Goal: Information Seeking & Learning: Learn about a topic

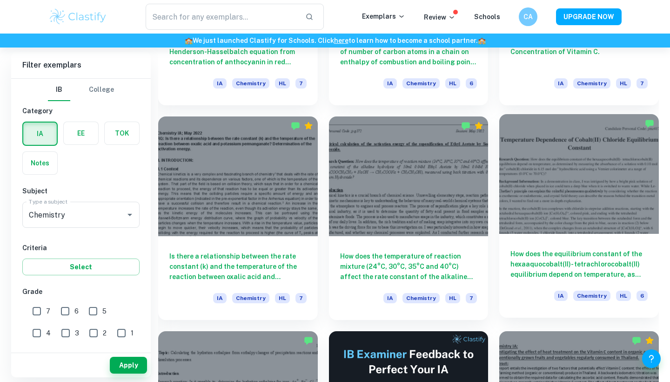
scroll to position [9190, 0]
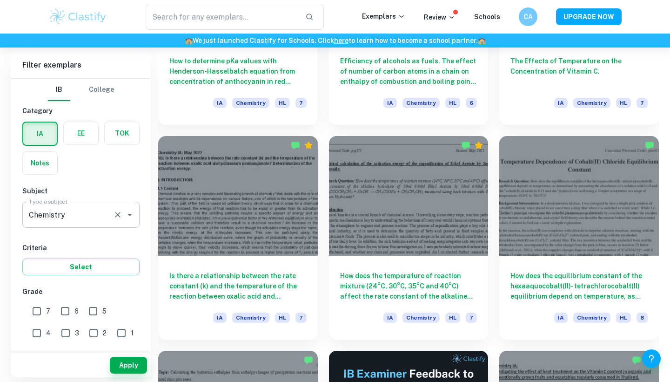
click at [119, 221] on div "Chemistry Type a subject" at bounding box center [80, 215] width 117 height 26
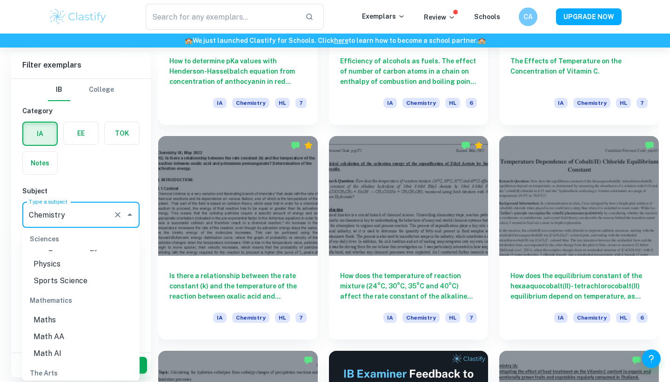
scroll to position [1225, 0]
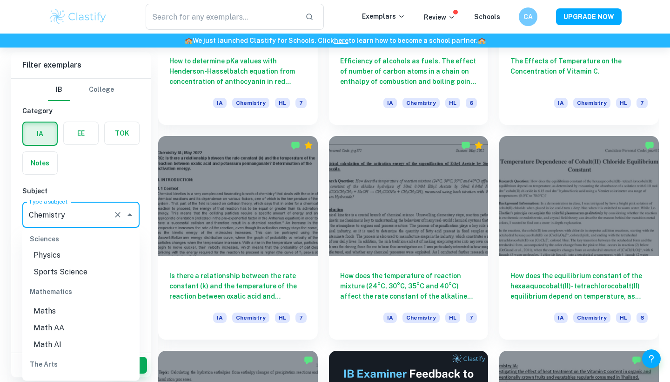
click at [72, 319] on li "Math AA" at bounding box center [80, 327] width 117 height 17
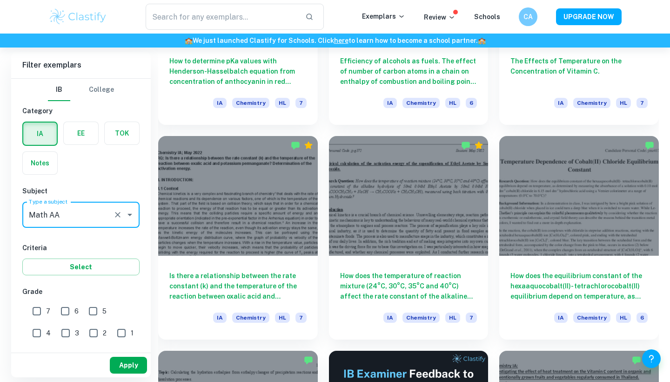
click at [133, 334] on button "Apply" at bounding box center [128, 365] width 37 height 17
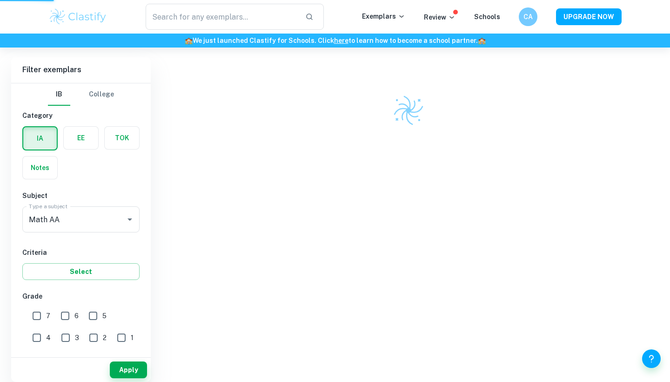
scroll to position [248, 0]
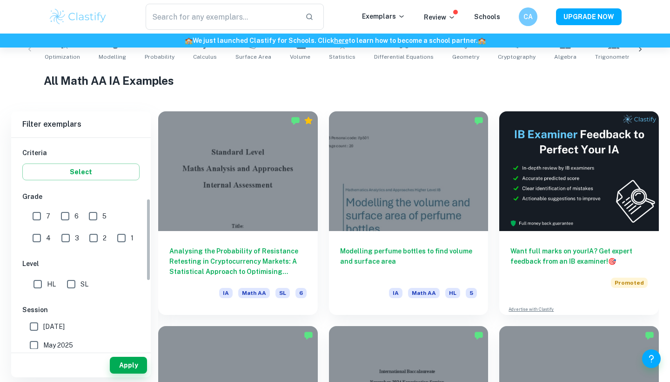
scroll to position [156, 0]
click at [71, 281] on input "SL" at bounding box center [71, 281] width 19 height 19
checkbox input "true"
click at [122, 334] on button "Apply" at bounding box center [128, 365] width 37 height 17
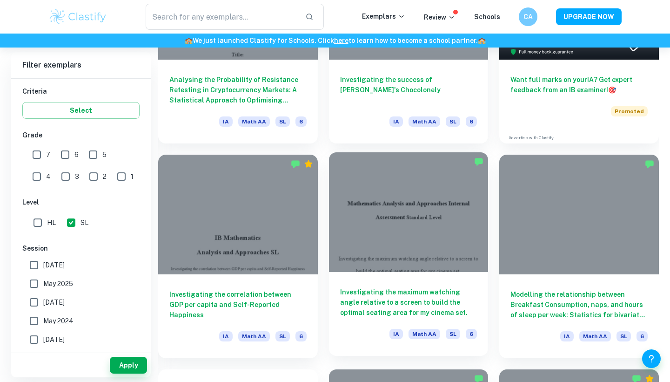
scroll to position [378, 0]
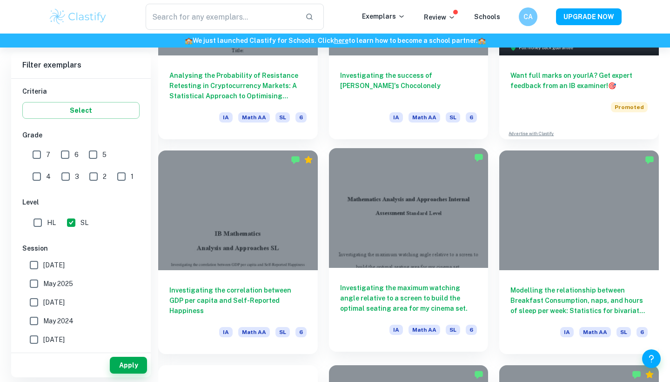
click at [368, 297] on h6 "Investigating the maximum watching angle relative to a screen to build the opti…" at bounding box center [408, 298] width 137 height 31
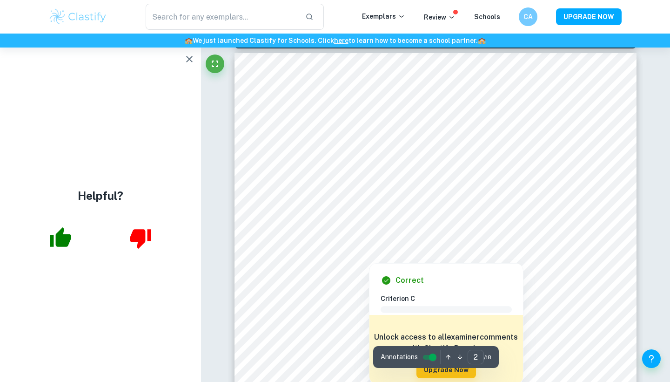
scroll to position [648, 0]
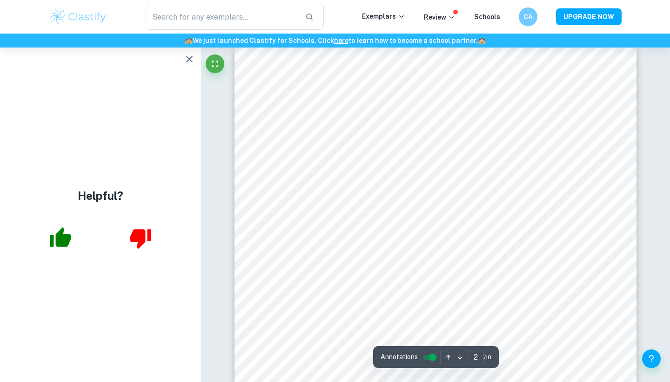
click at [190, 57] on icon "button" at bounding box center [189, 59] width 11 height 11
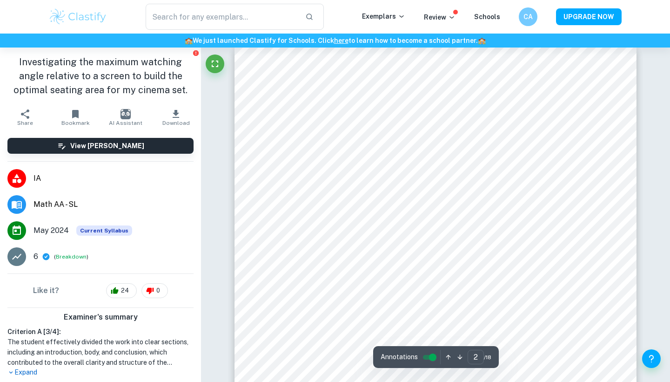
click at [77, 114] on icon "button" at bounding box center [75, 114] width 7 height 8
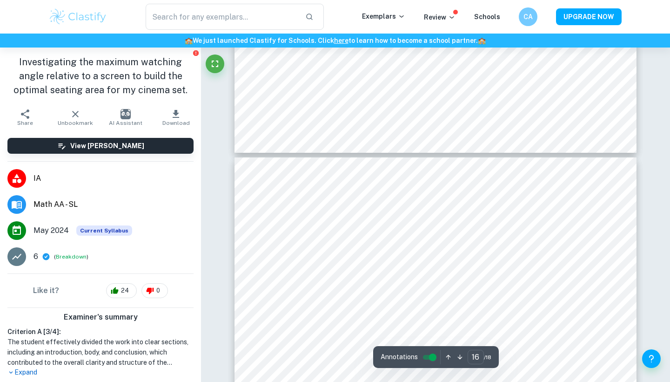
type input "17"
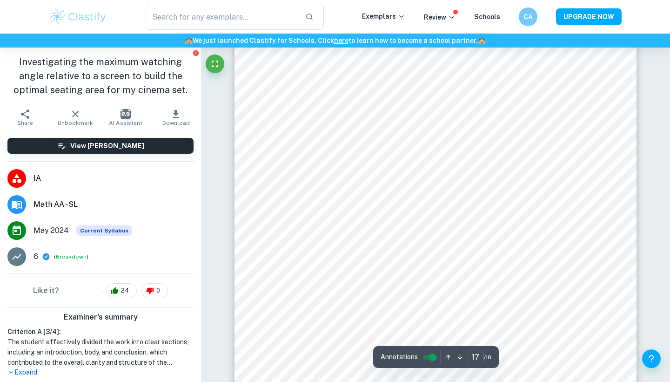
scroll to position [9603, 0]
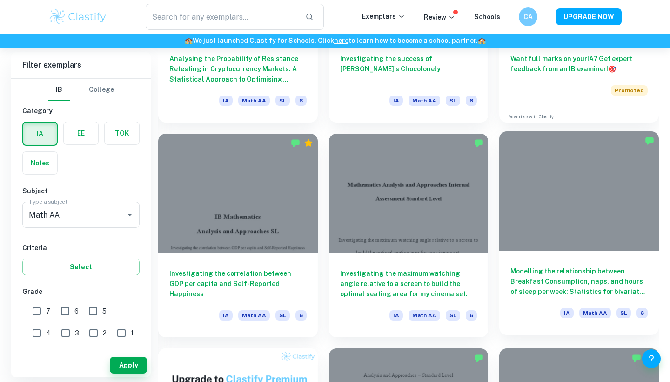
scroll to position [404, 0]
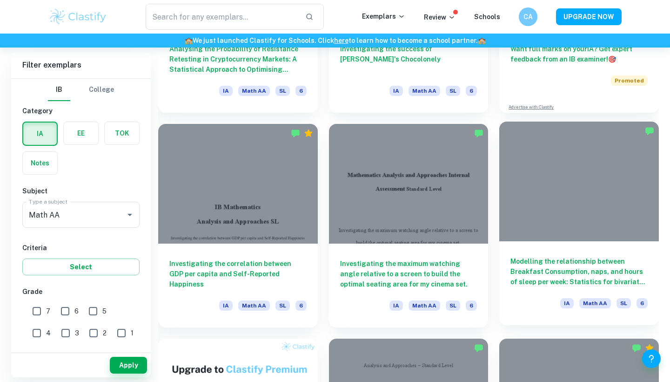
click at [368, 272] on h6 "Modelling the relationship between Breakfast Consumption, naps, and hours of sl…" at bounding box center [579, 271] width 137 height 31
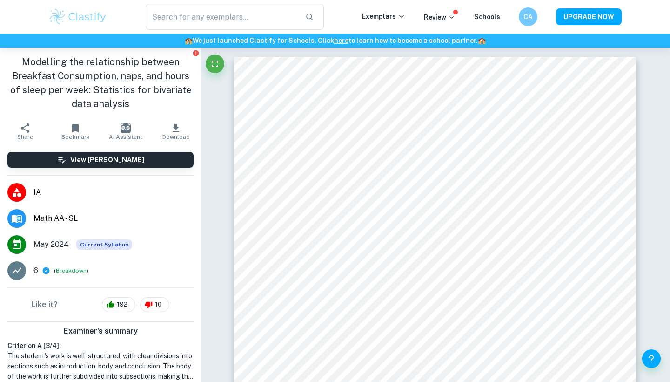
click at [77, 125] on icon "button" at bounding box center [75, 128] width 7 height 8
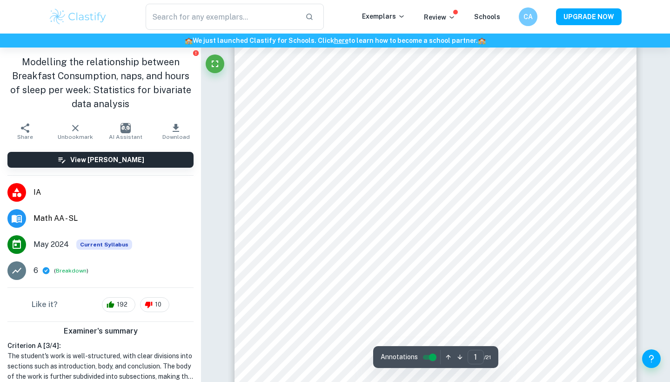
scroll to position [135, 0]
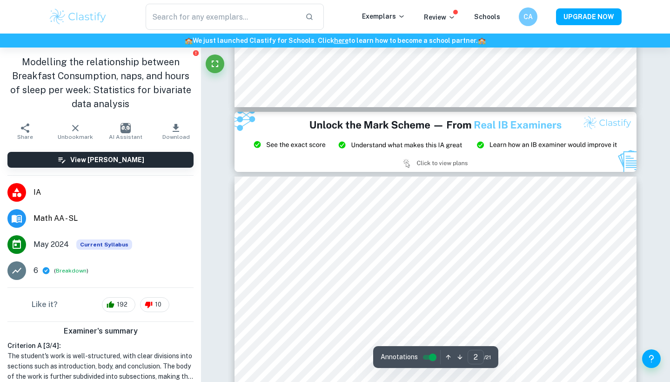
type input "3"
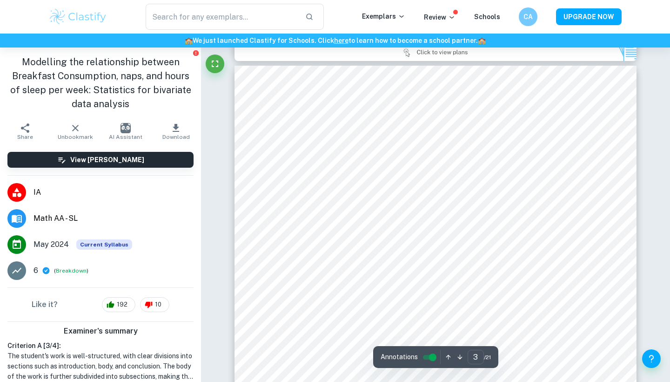
scroll to position [1267, 0]
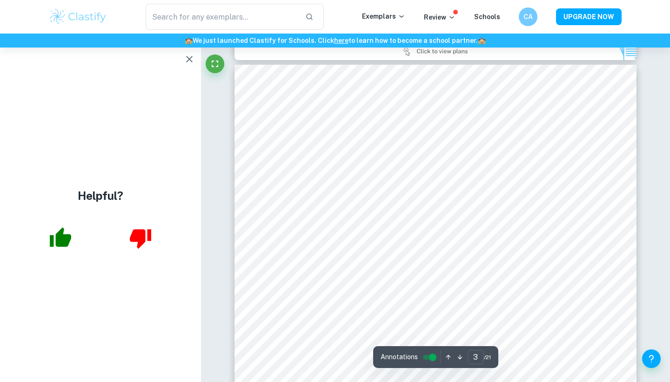
click at [189, 57] on icon "button" at bounding box center [189, 59] width 11 height 11
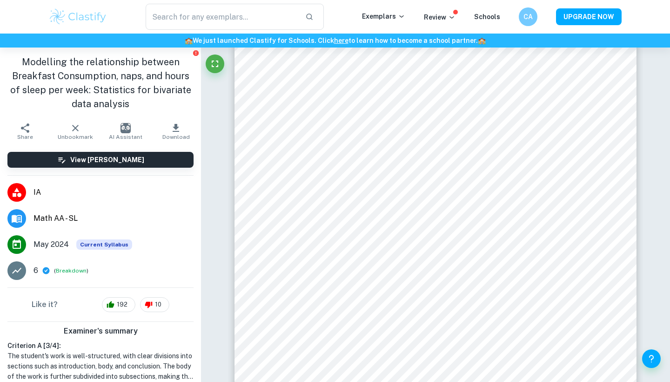
scroll to position [0, 0]
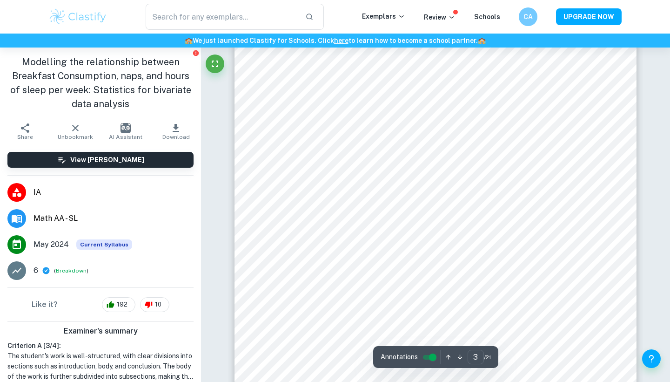
click at [368, 334] on input "controlled" at bounding box center [433, 356] width 34 height 11
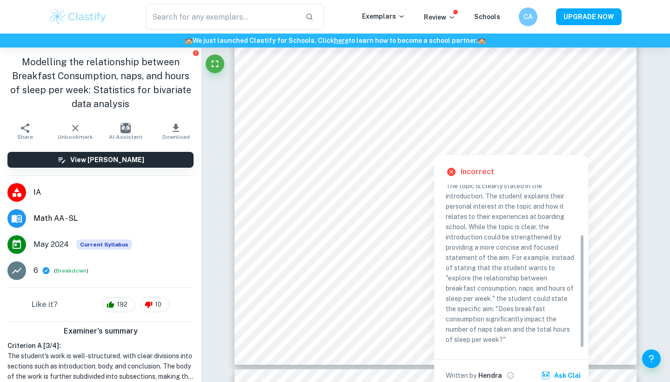
scroll to position [70, 0]
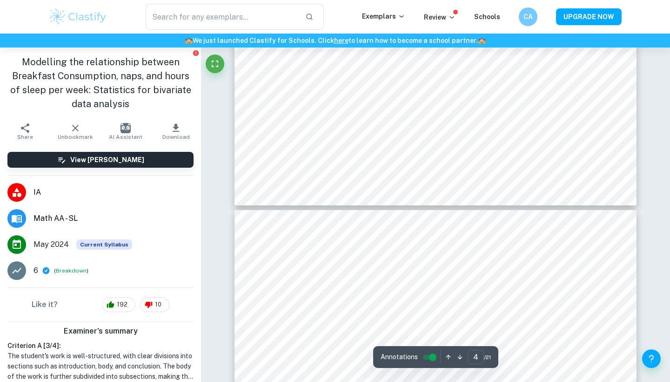
type input "3"
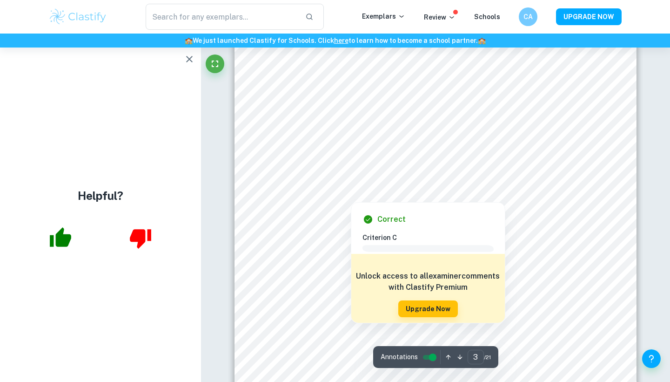
scroll to position [1293, 0]
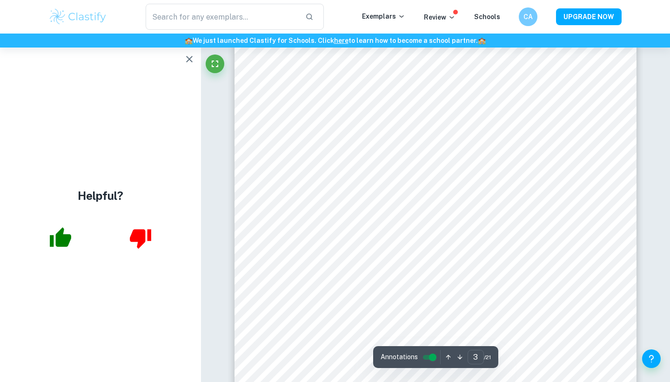
click at [188, 61] on icon "button" at bounding box center [189, 59] width 7 height 7
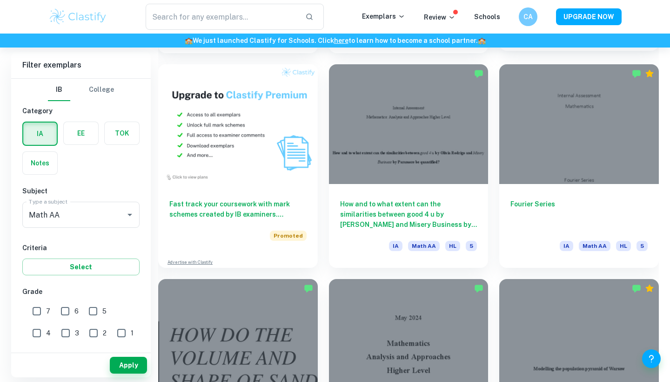
scroll to position [680, 0]
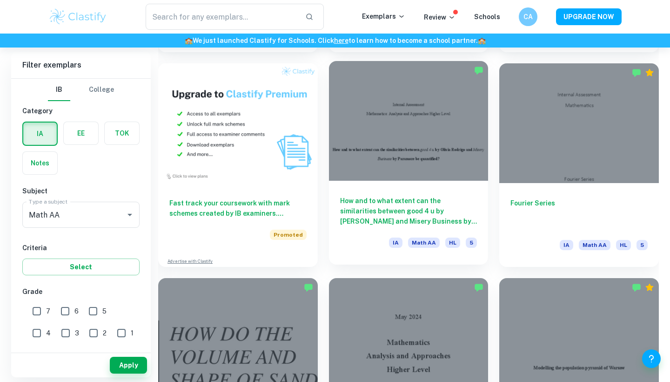
click at [460, 121] on div at bounding box center [409, 121] width 160 height 120
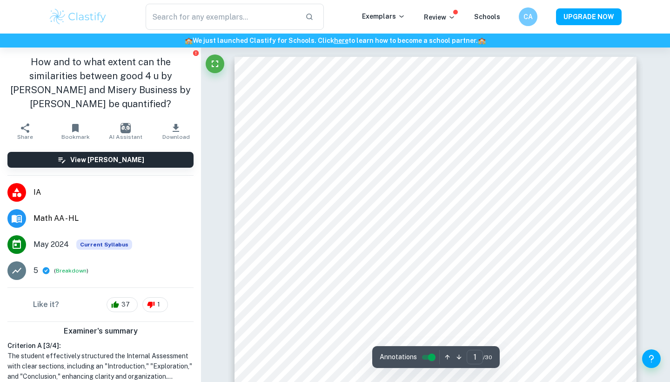
click at [79, 125] on icon "button" at bounding box center [75, 127] width 11 height 11
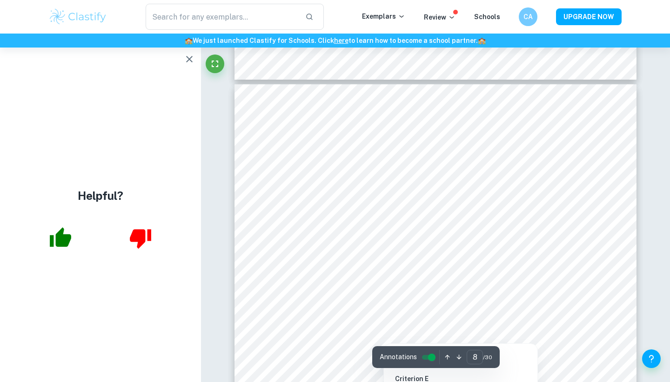
scroll to position [3817, 0]
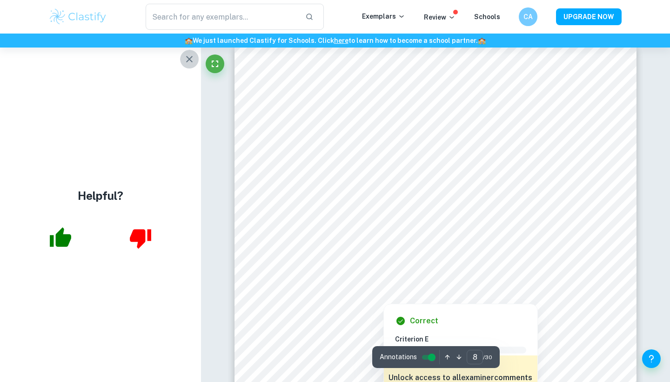
click at [189, 58] on icon "button" at bounding box center [189, 59] width 11 height 11
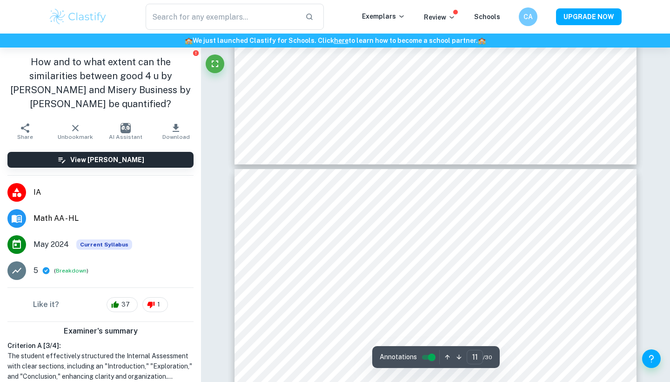
type input "12"
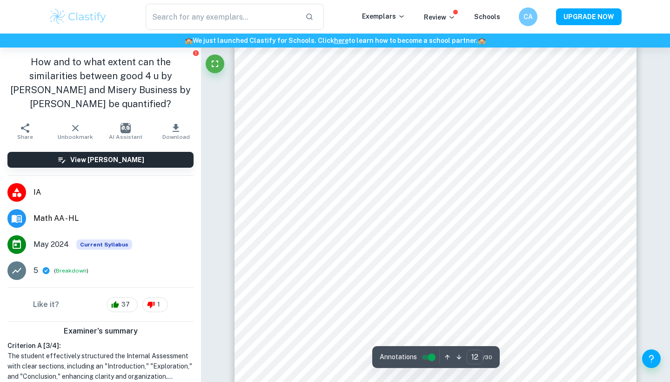
scroll to position [6151, 0]
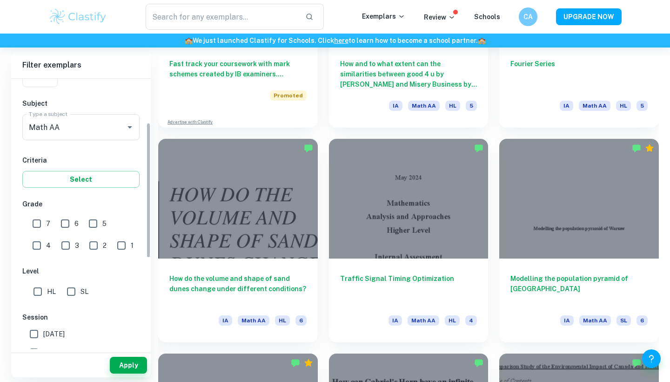
scroll to position [92, 0]
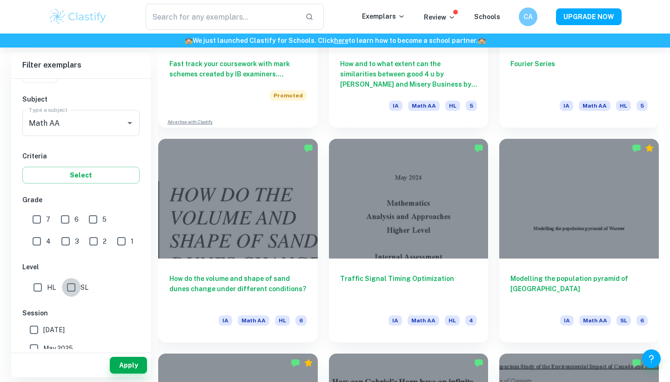
click at [72, 284] on input "SL" at bounding box center [71, 287] width 19 height 19
checkbox input "true"
click at [122, 365] on button "Apply" at bounding box center [128, 365] width 37 height 17
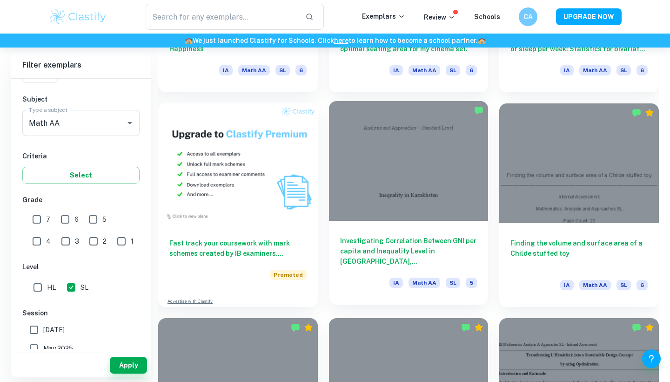
scroll to position [640, 0]
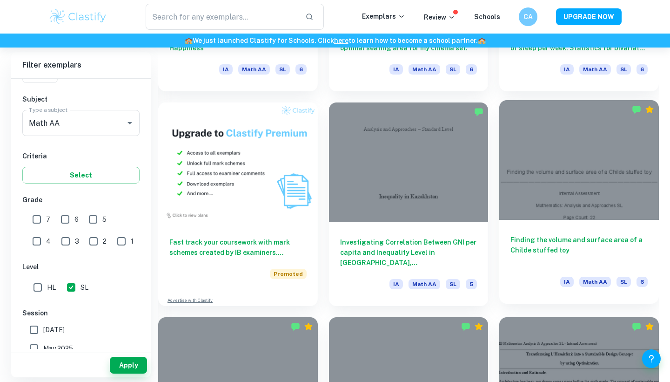
click at [606, 174] on div at bounding box center [579, 160] width 160 height 120
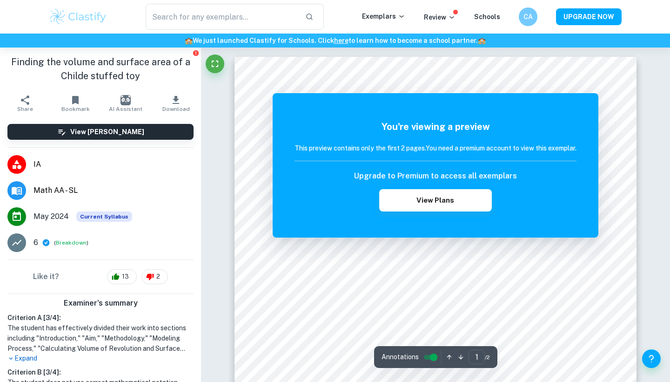
click at [75, 101] on icon "button" at bounding box center [75, 100] width 7 height 8
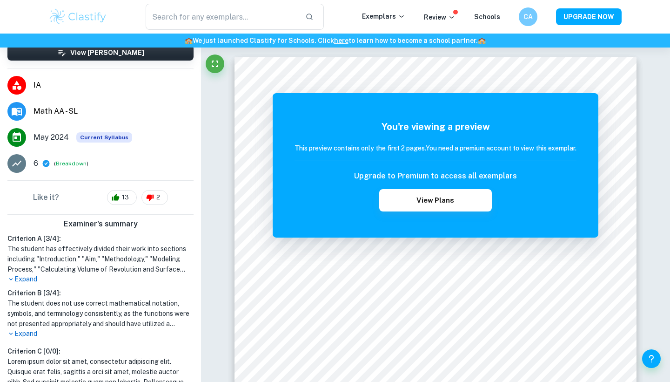
scroll to position [80, 0]
click at [32, 285] on div "Criterion A [ 3 / 4 ]: The student has effectively divided their work into sect…" at bounding box center [101, 285] width 194 height 105
click at [30, 279] on p "Expand" at bounding box center [100, 279] width 186 height 10
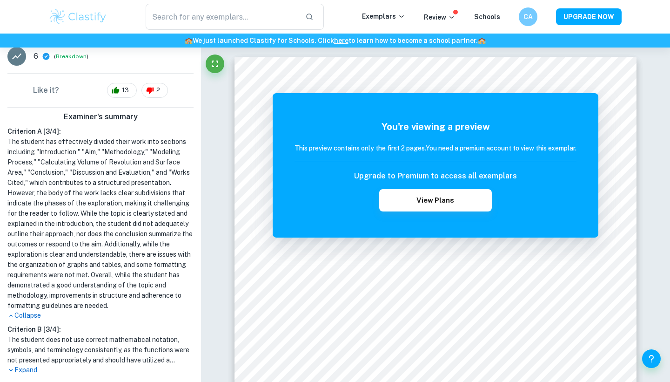
scroll to position [187, 0]
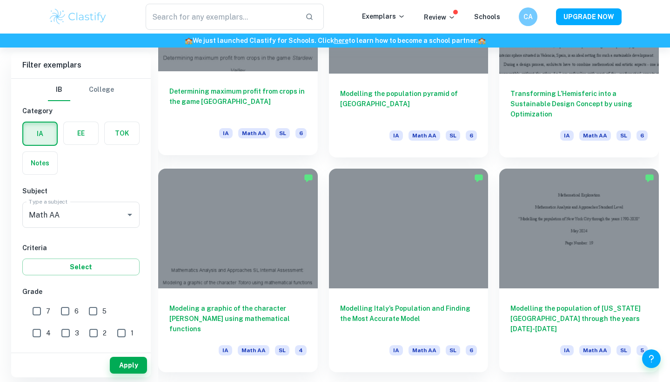
scroll to position [1004, 0]
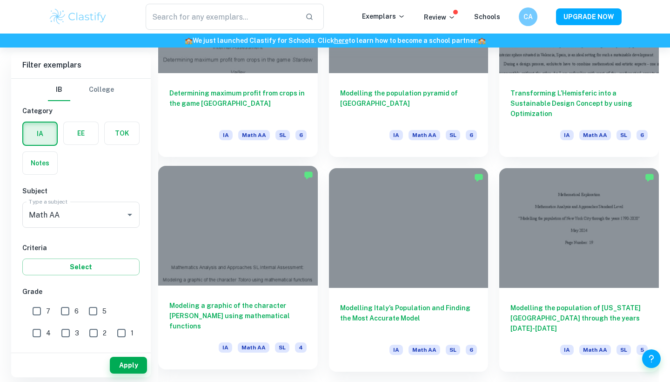
click at [270, 308] on h6 "Modeling a graphic of the character [PERSON_NAME] using mathematical functions" at bounding box center [237, 315] width 137 height 31
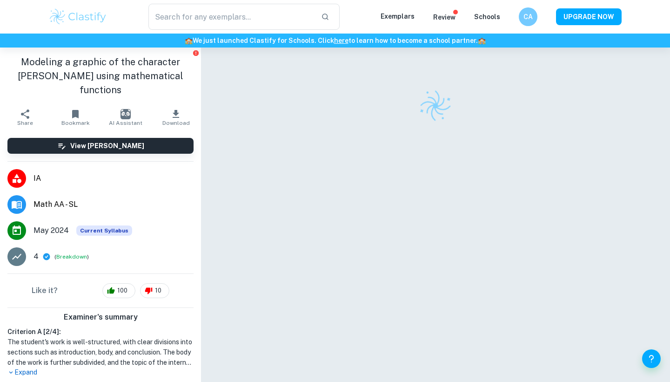
scroll to position [54, 0]
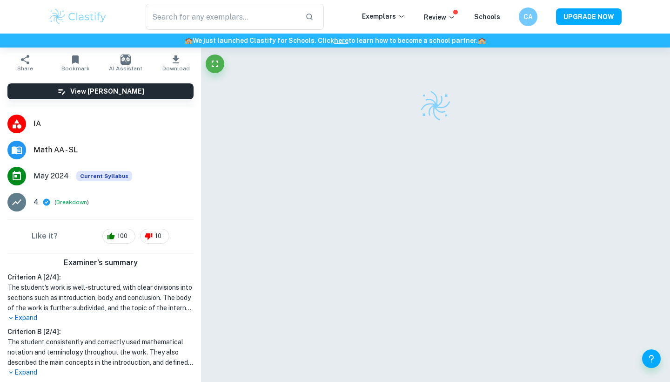
click at [32, 313] on p "Expand" at bounding box center [100, 318] width 186 height 10
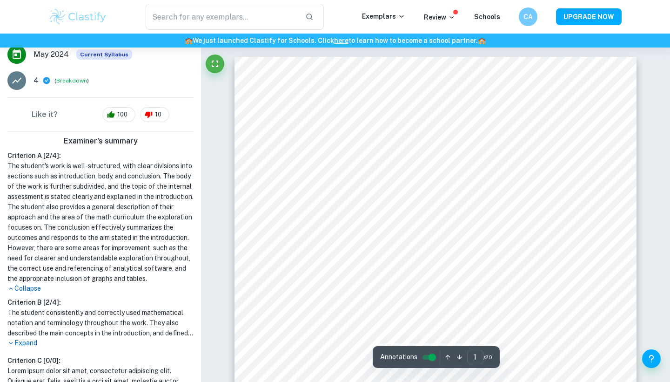
scroll to position [178, 0]
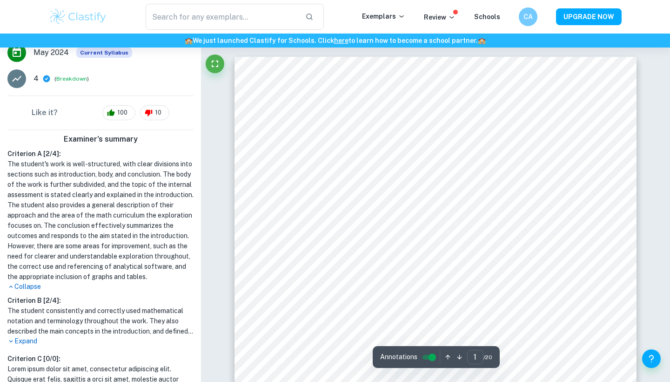
click at [32, 336] on p "Expand" at bounding box center [100, 341] width 186 height 10
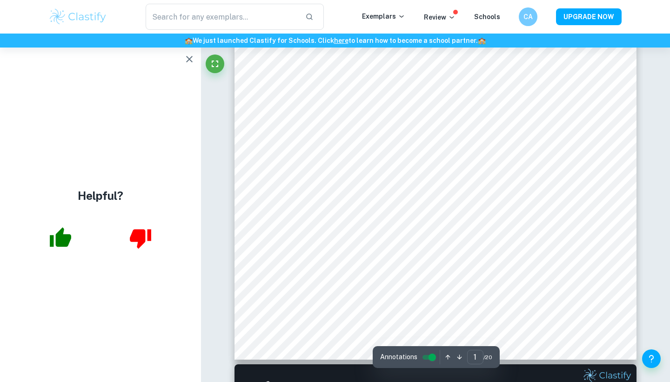
scroll to position [287, 0]
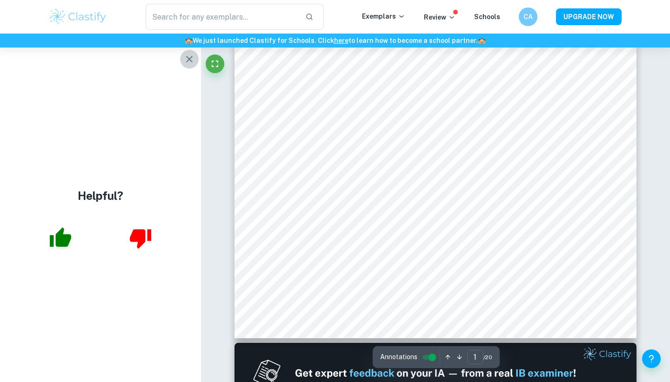
click at [189, 60] on icon "button" at bounding box center [189, 59] width 7 height 7
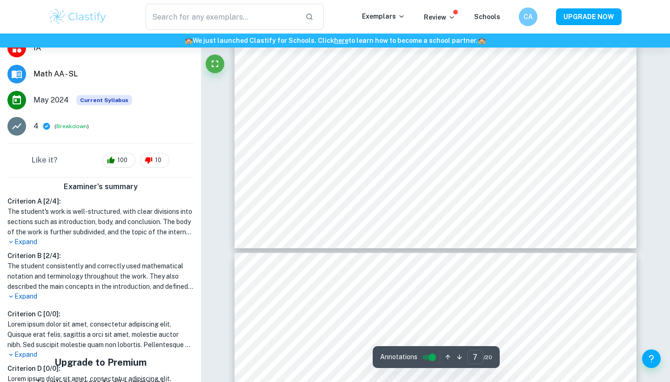
scroll to position [3971, 0]
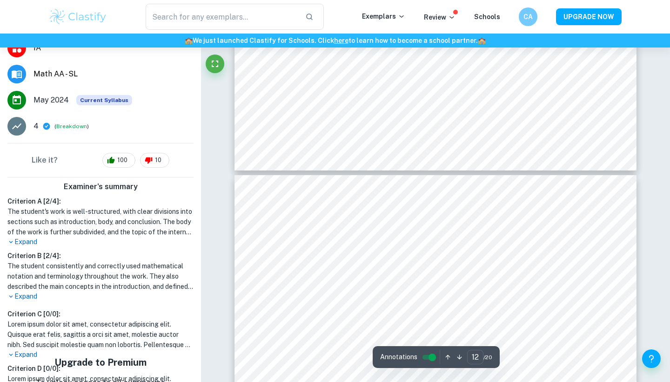
type input "13"
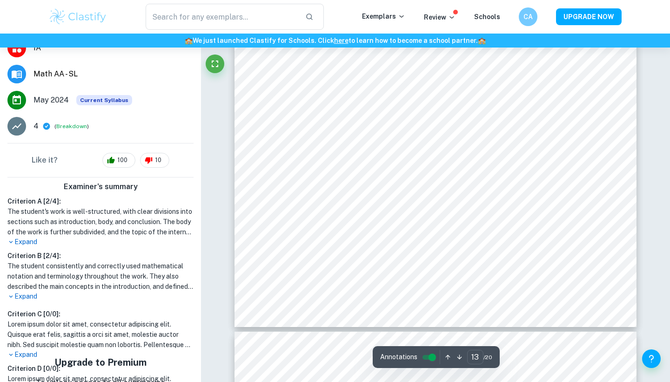
scroll to position [7384, 0]
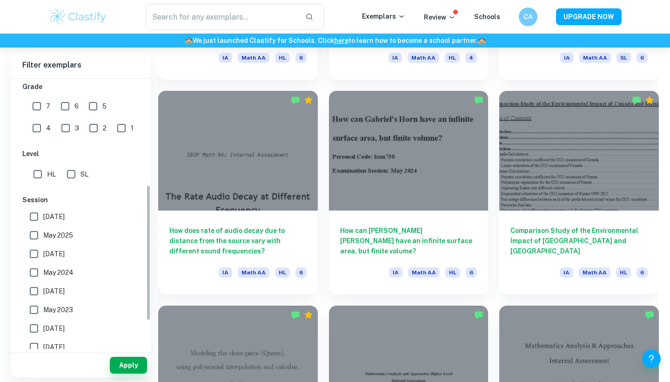
scroll to position [214, 0]
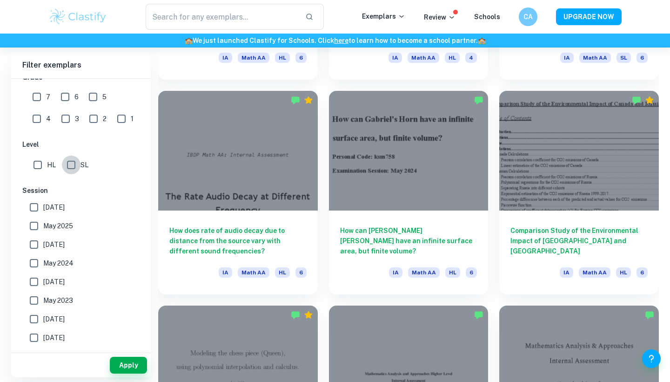
click at [70, 162] on input "SL" at bounding box center [71, 164] width 19 height 19
checkbox input "true"
click at [131, 364] on button "Apply" at bounding box center [128, 365] width 37 height 17
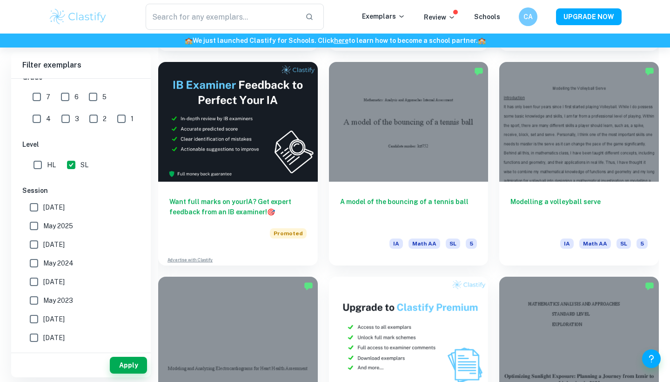
scroll to position [1541, 0]
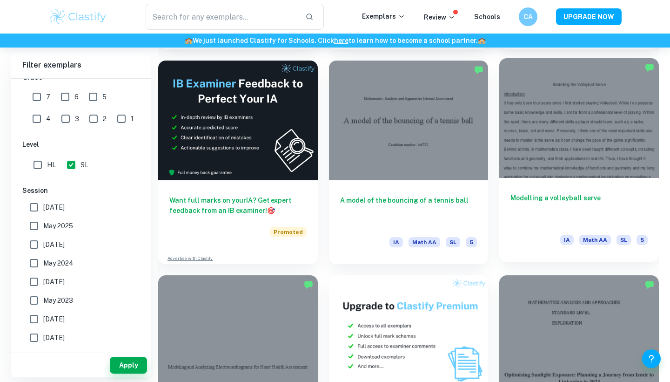
click at [546, 198] on h6 "Modelling a volleyball serve" at bounding box center [579, 208] width 137 height 31
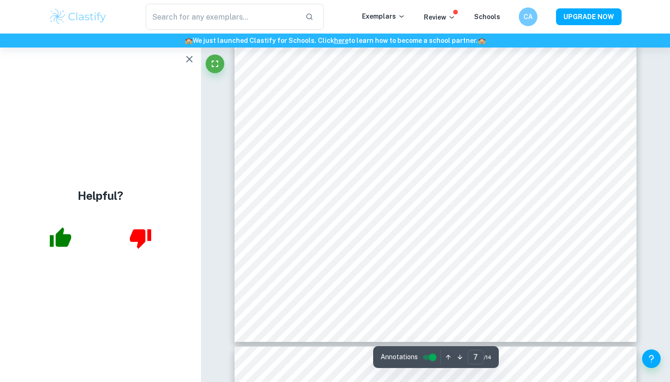
scroll to position [3960, 0]
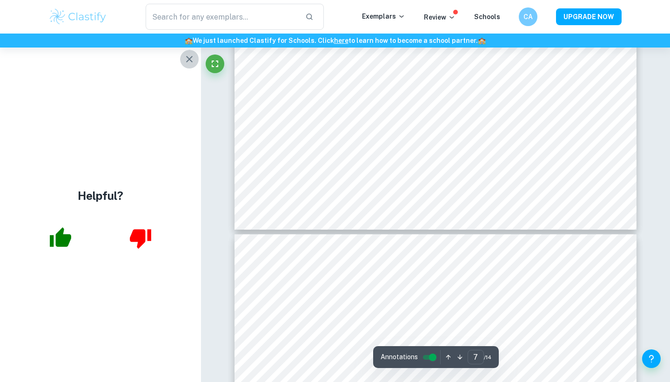
click at [186, 60] on icon "button" at bounding box center [189, 59] width 11 height 11
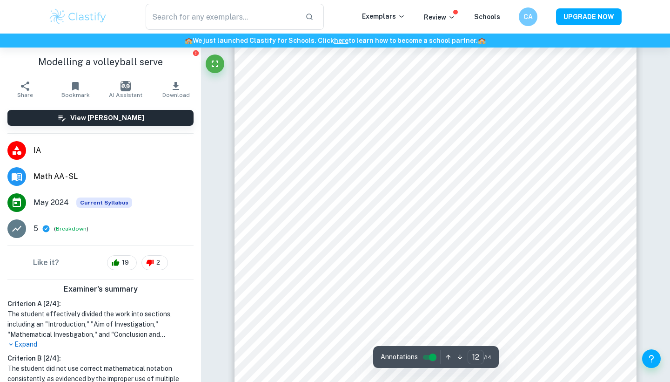
scroll to position [6583, 0]
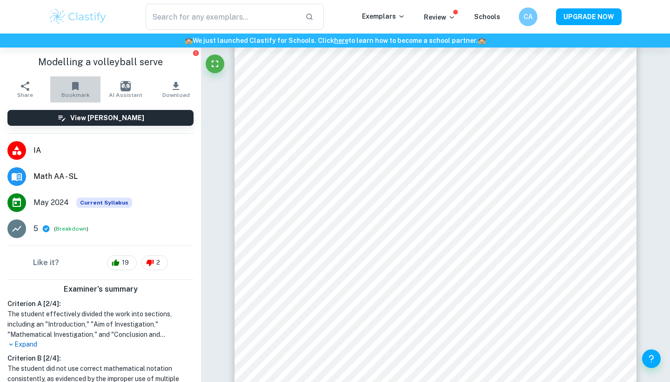
click at [72, 87] on icon "button" at bounding box center [75, 86] width 11 height 11
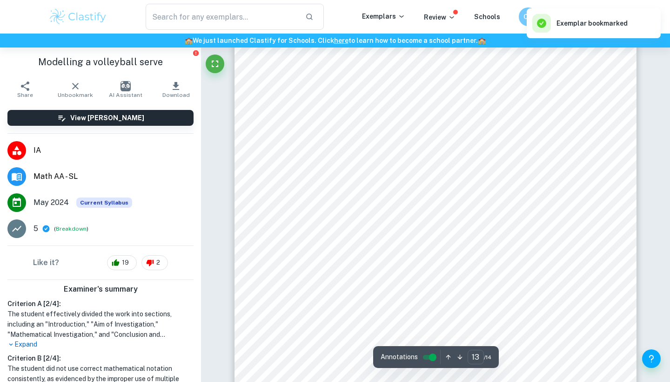
scroll to position [7206, 0]
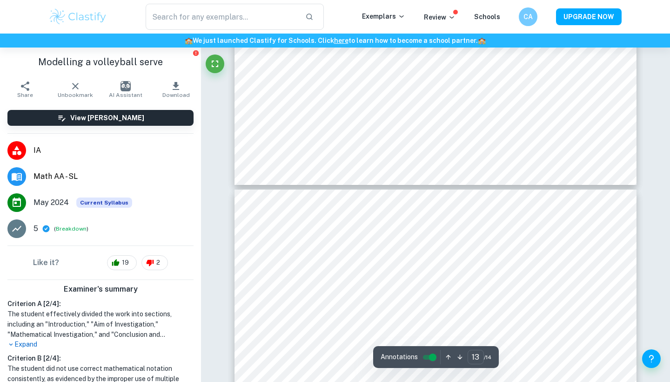
type input "14"
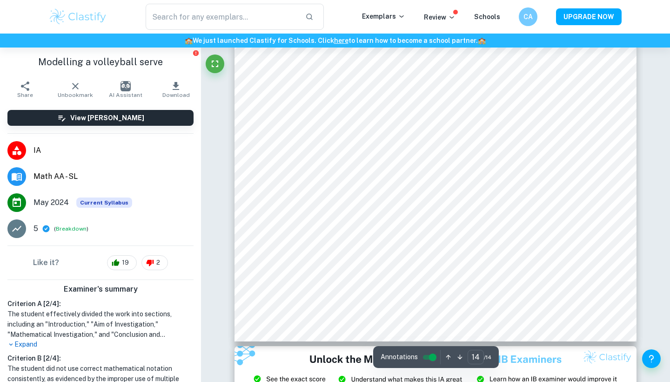
scroll to position [7884, 0]
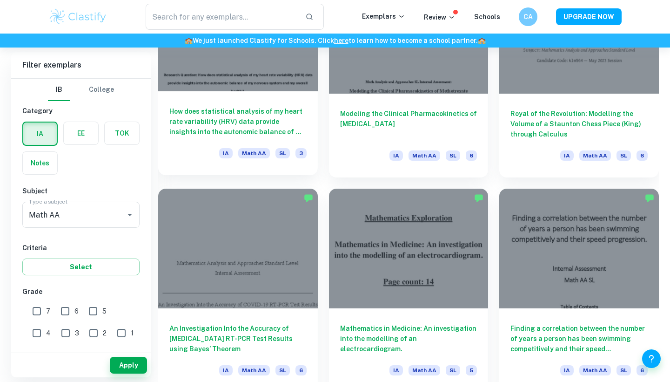
scroll to position [2271, 0]
click at [268, 133] on h6 "How does statistical analysis of my heart rate variability (HRV) data provide i…" at bounding box center [237, 121] width 137 height 31
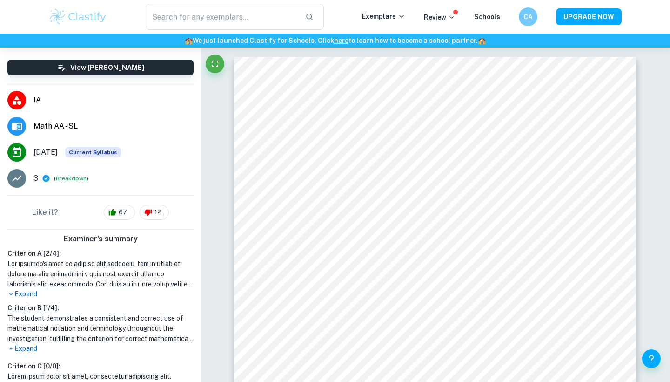
scroll to position [96, 0]
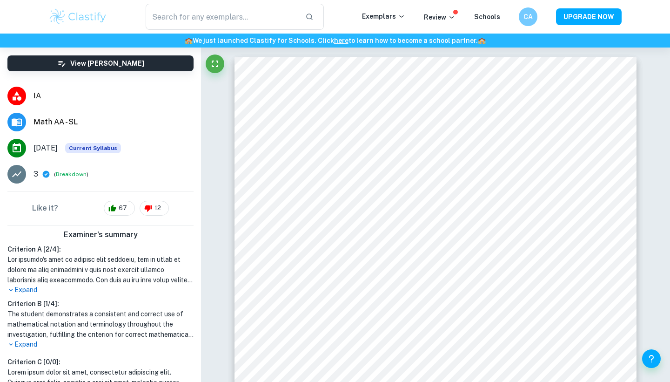
click at [30, 343] on p "Expand" at bounding box center [100, 344] width 186 height 10
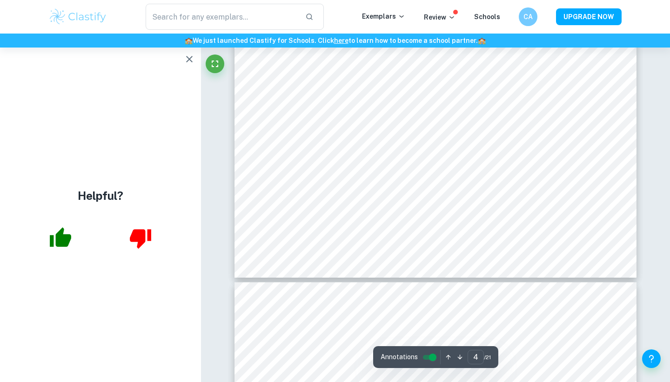
scroll to position [0, 0]
click at [189, 58] on icon "button" at bounding box center [189, 59] width 7 height 7
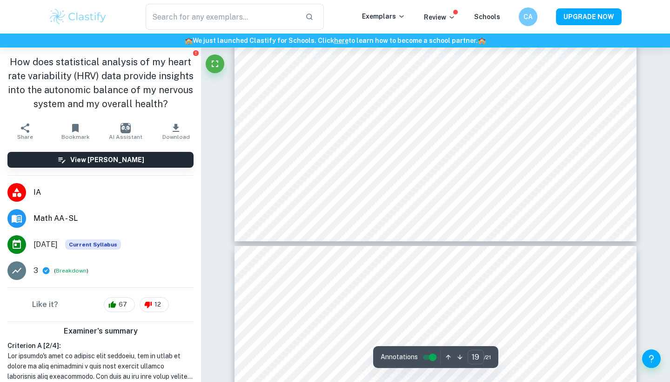
type input "20"
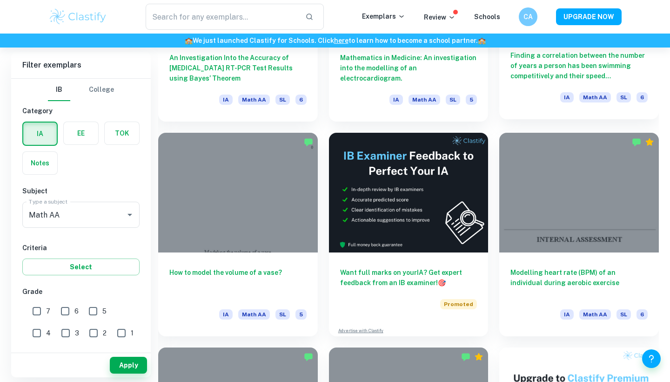
scroll to position [2543, 0]
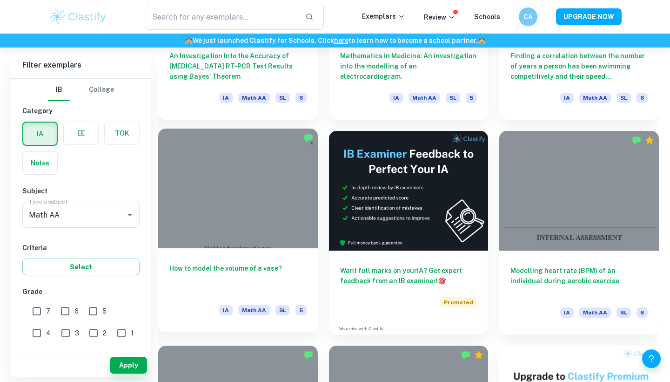
click at [254, 271] on h6 "How to model the volume of a vase?" at bounding box center [237, 278] width 137 height 31
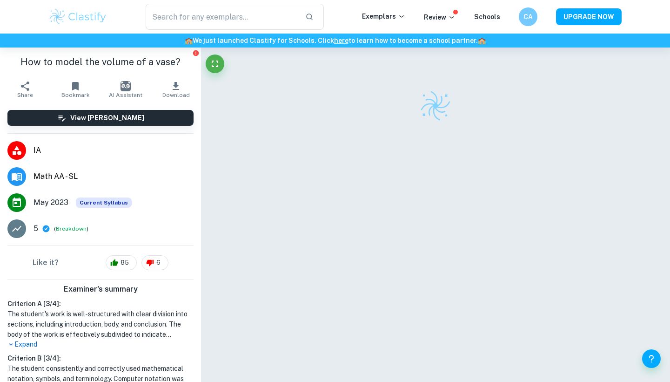
scroll to position [103, 0]
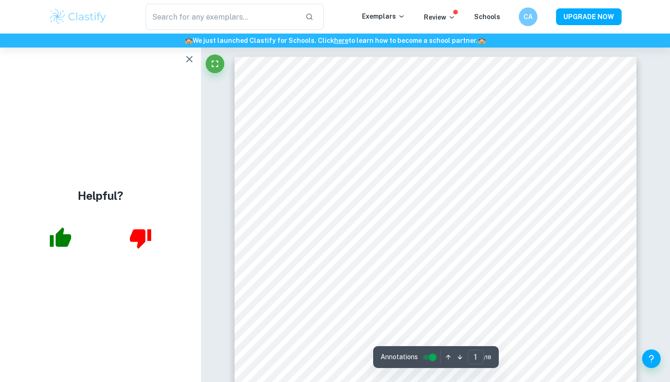
click at [189, 60] on icon "button" at bounding box center [189, 59] width 7 height 7
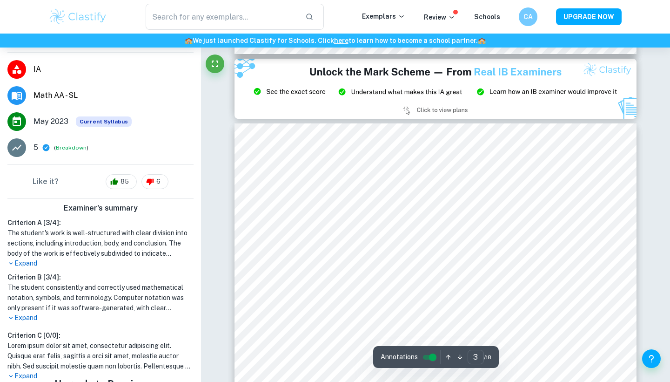
scroll to position [97, 0]
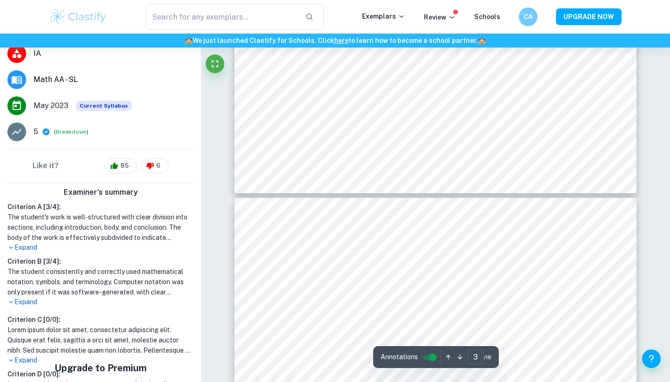
type input "4"
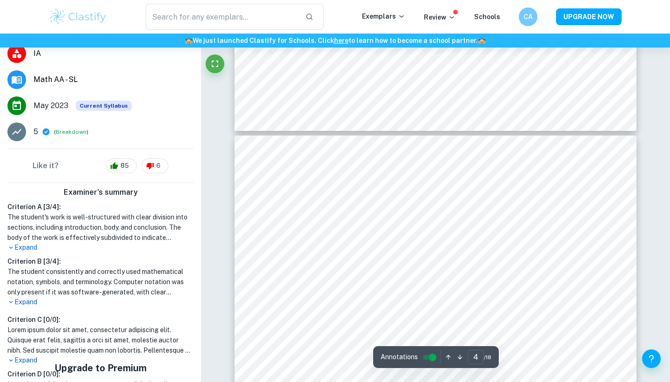
scroll to position [1781, 0]
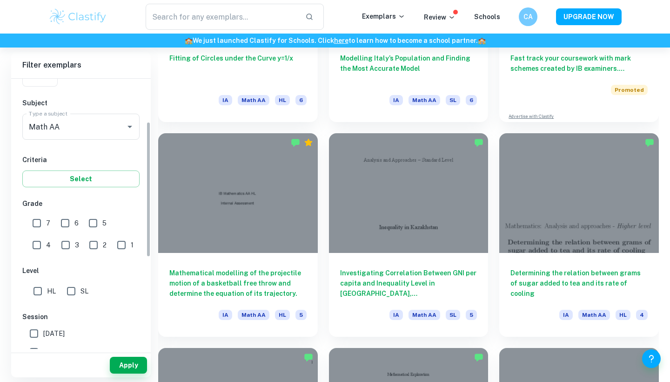
scroll to position [99, 0]
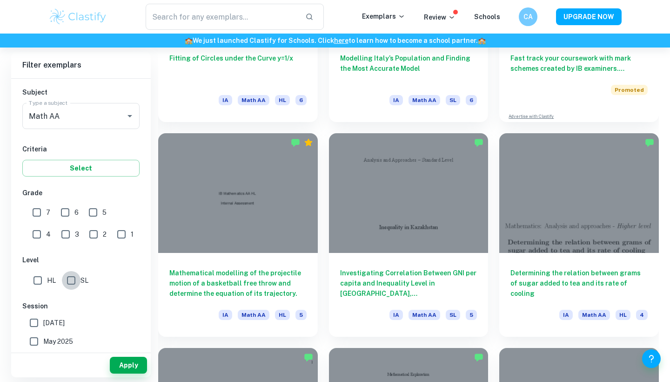
click at [70, 282] on input "SL" at bounding box center [71, 280] width 19 height 19
checkbox input "true"
click at [125, 363] on button "Apply" at bounding box center [128, 365] width 37 height 17
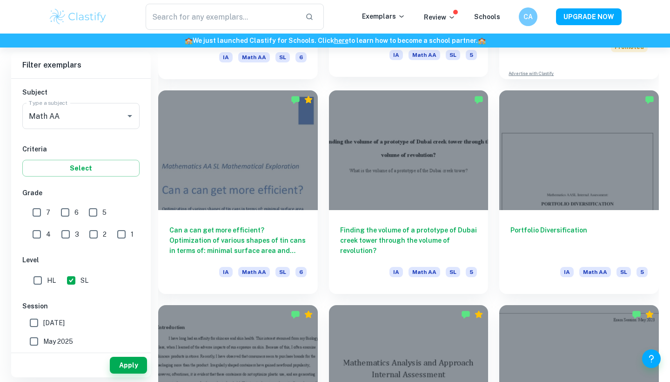
scroll to position [3013, 0]
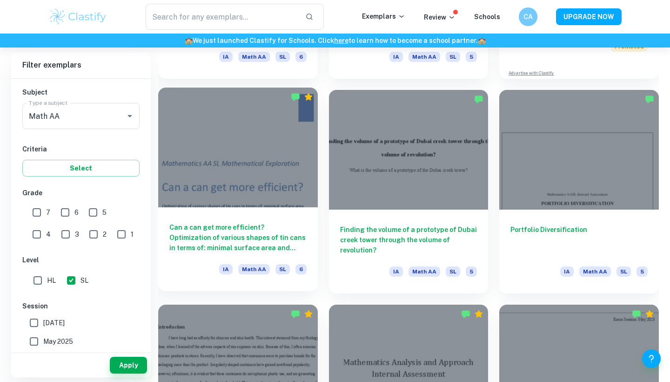
click at [310, 95] on icon "Premium" at bounding box center [308, 96] width 9 height 9
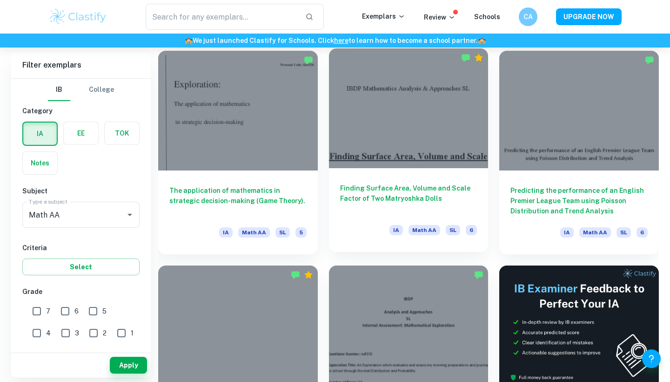
scroll to position [3486, 0]
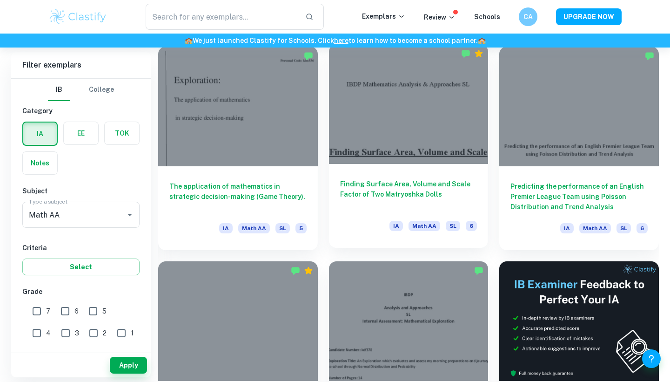
click at [420, 186] on h6 "Finding Surface Area, Volume and Scale Factor of Two Matryoshka Dolls" at bounding box center [408, 194] width 137 height 31
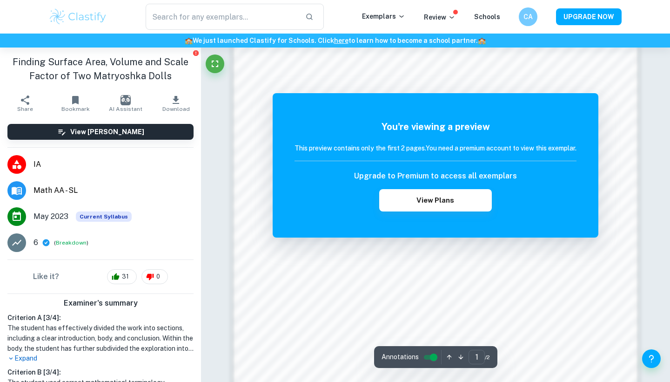
scroll to position [589, 0]
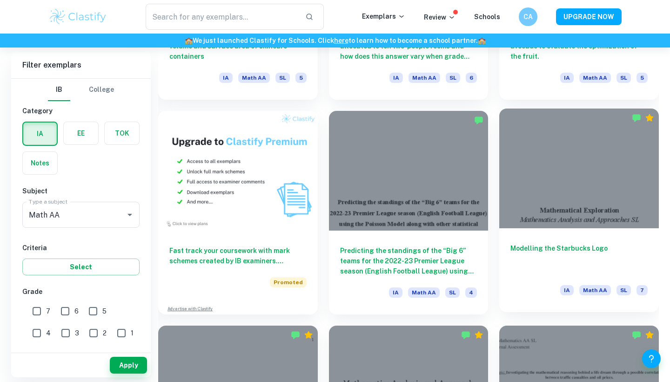
scroll to position [4068, 0]
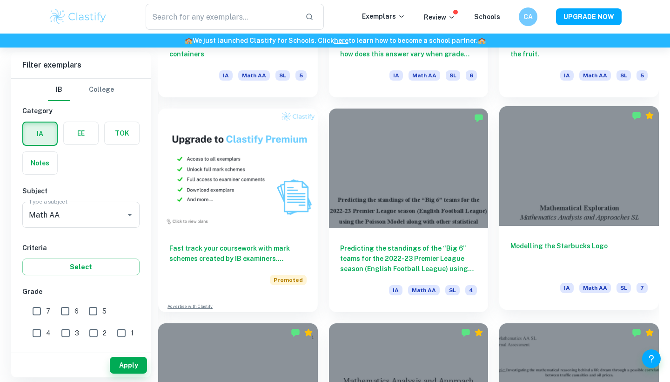
click at [544, 247] on h6 "Modelling the Starbucks Logo" at bounding box center [579, 256] width 137 height 31
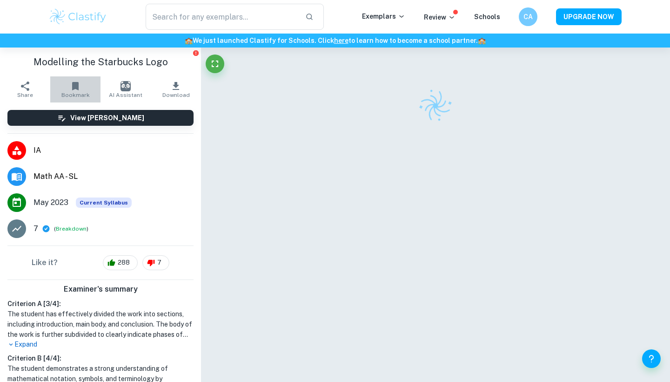
click at [75, 84] on icon "button" at bounding box center [75, 86] width 7 height 8
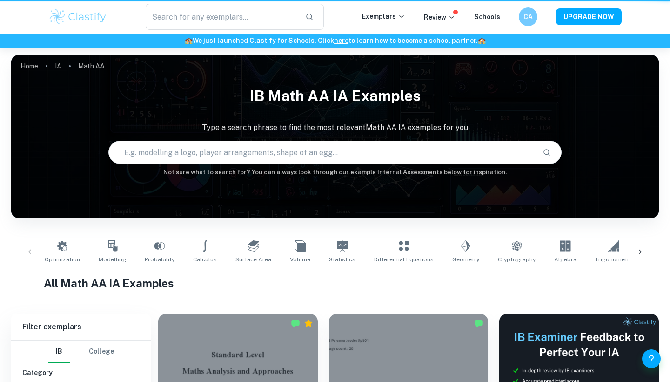
type input "Math AA"
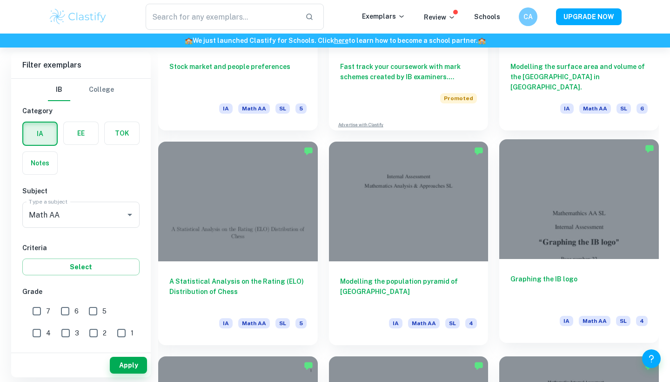
scroll to position [5329, 0]
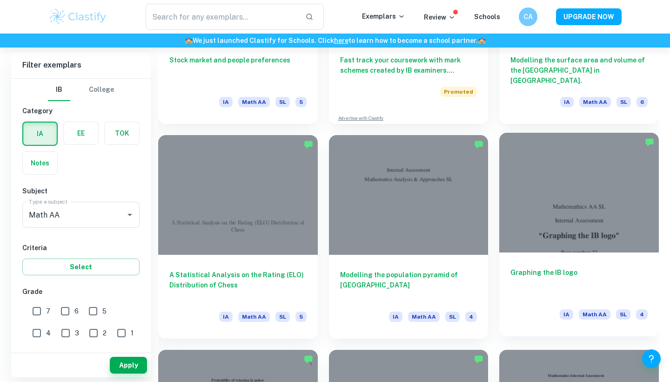
click at [562, 219] on div at bounding box center [579, 193] width 160 height 120
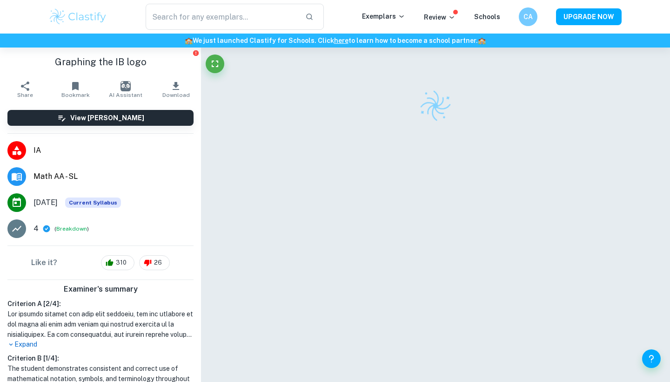
click at [76, 85] on icon "button" at bounding box center [75, 86] width 7 height 8
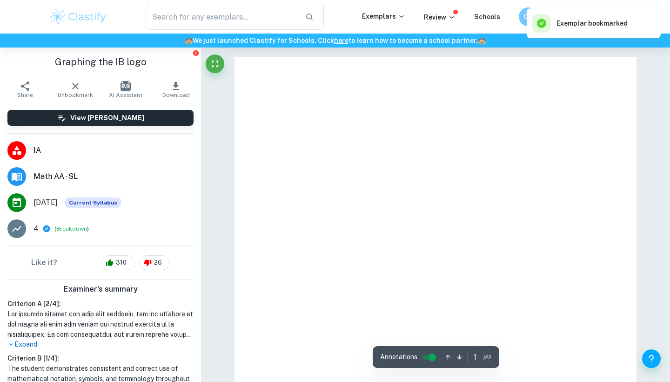
type input "1"
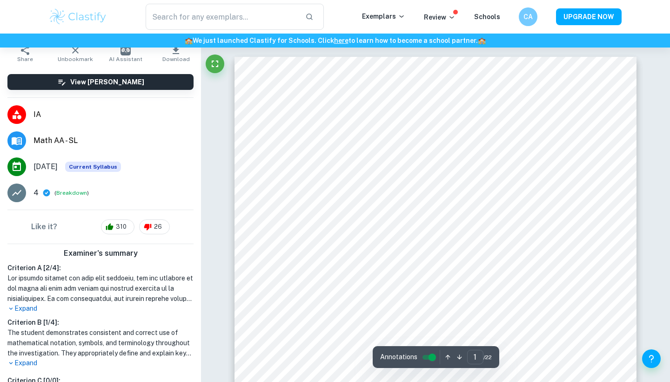
scroll to position [38, 0]
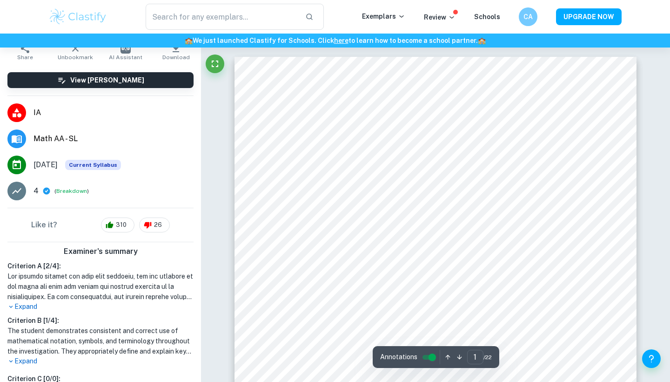
click at [25, 356] on p "Expand" at bounding box center [100, 361] width 186 height 10
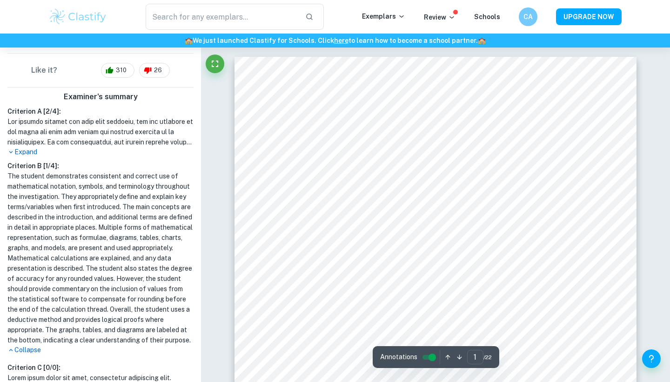
scroll to position [196, 0]
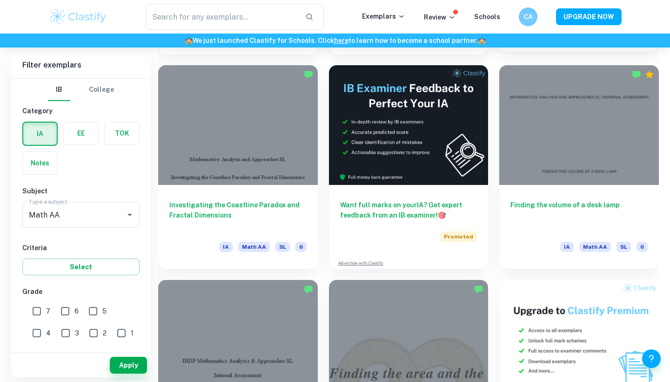
scroll to position [6044, 0]
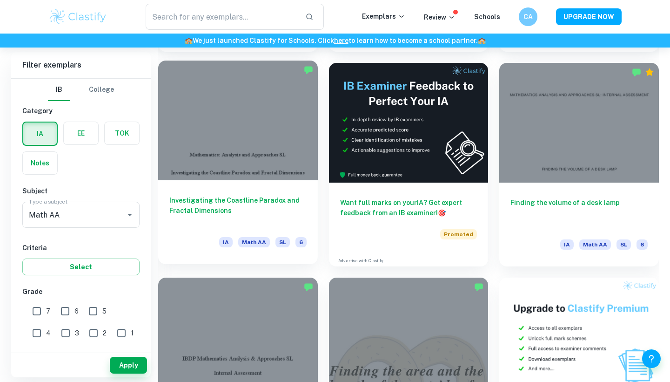
click at [280, 100] on div at bounding box center [238, 121] width 160 height 120
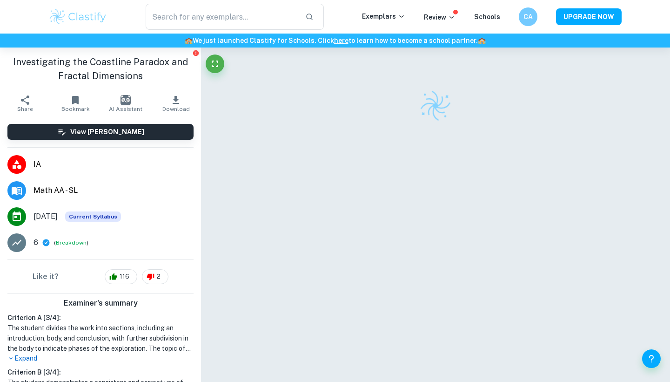
drag, startPoint x: 74, startPoint y: 100, endPoint x: 47, endPoint y: 9, distance: 94.7
click at [74, 100] on icon "button" at bounding box center [75, 100] width 7 height 8
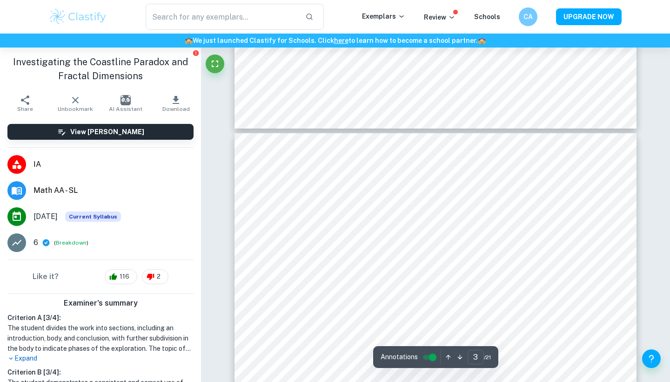
type input "4"
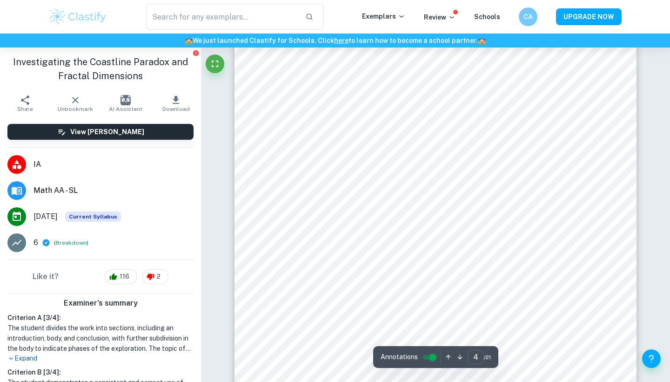
scroll to position [1909, 0]
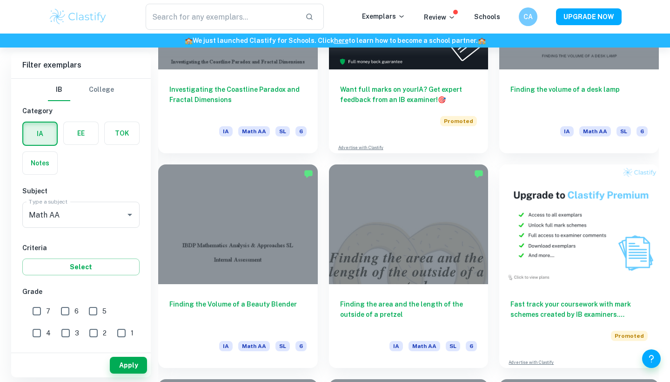
scroll to position [6158, 0]
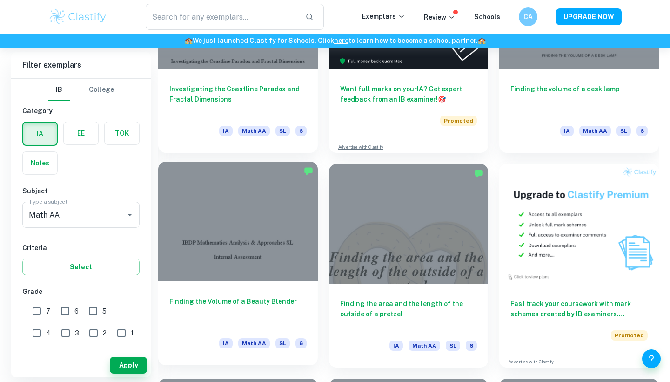
click at [283, 232] on div at bounding box center [238, 222] width 160 height 120
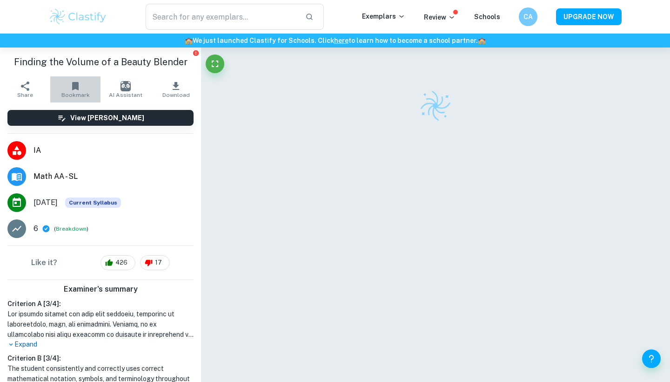
click at [72, 87] on icon "button" at bounding box center [75, 86] width 11 height 11
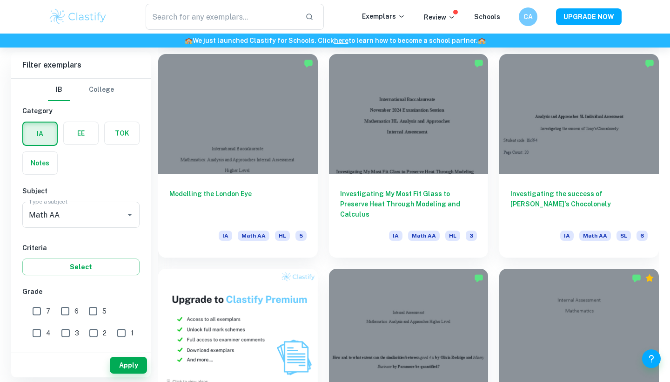
scroll to position [477, 0]
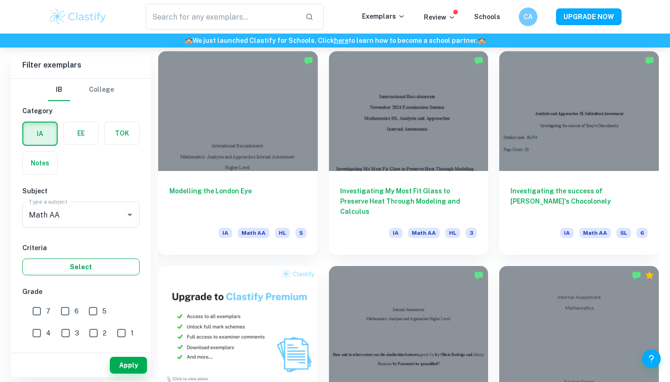
click at [105, 266] on button "Select" at bounding box center [80, 266] width 117 height 17
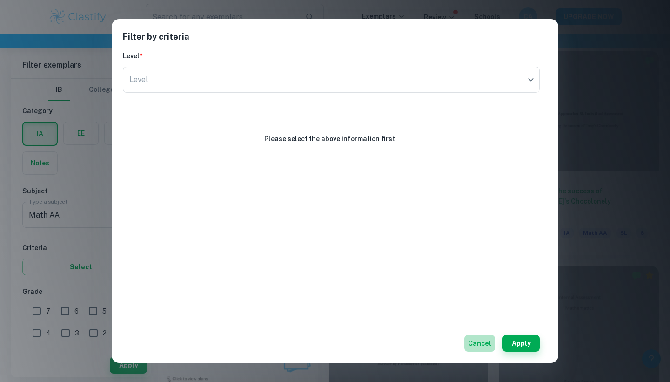
click at [475, 341] on button "Cancel" at bounding box center [480, 343] width 31 height 17
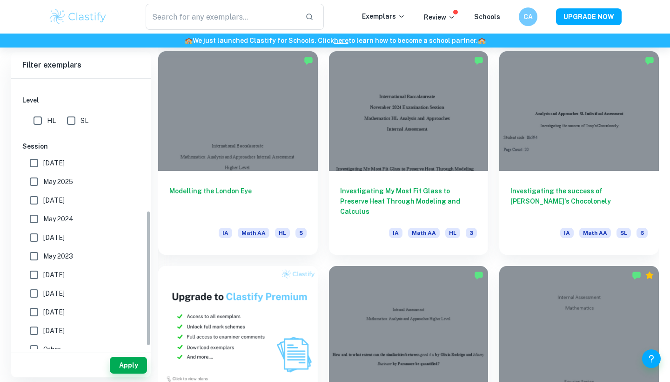
scroll to position [263, 0]
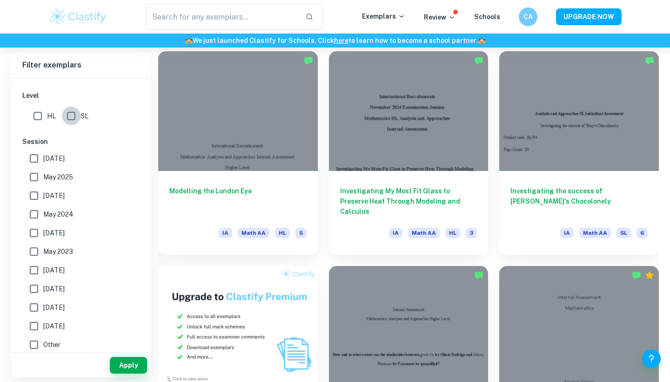
click at [71, 115] on input "SL" at bounding box center [71, 116] width 19 height 19
checkbox input "true"
click at [129, 362] on button "Apply" at bounding box center [128, 365] width 37 height 17
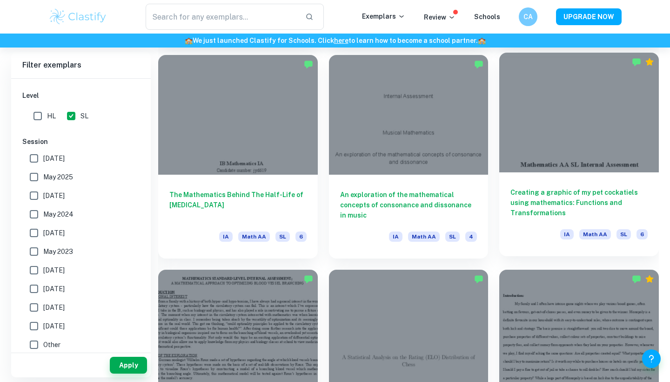
scroll to position [6702, 0]
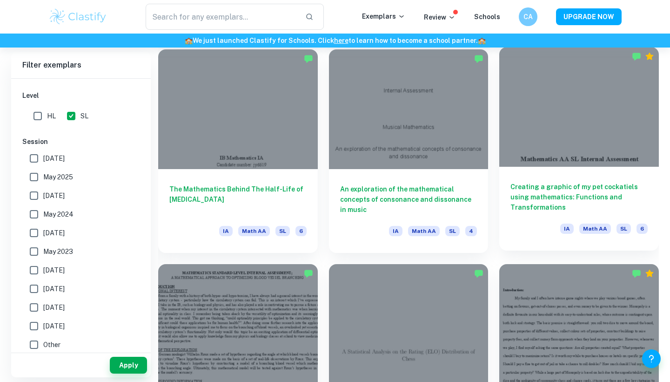
click at [568, 183] on h6 "Creating a graphic of my pet cockatiels using mathematics: Functions and Transf…" at bounding box center [579, 197] width 137 height 31
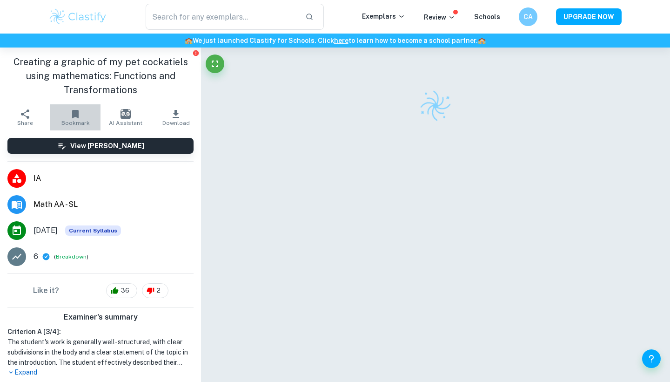
click at [75, 117] on icon "button" at bounding box center [75, 114] width 7 height 8
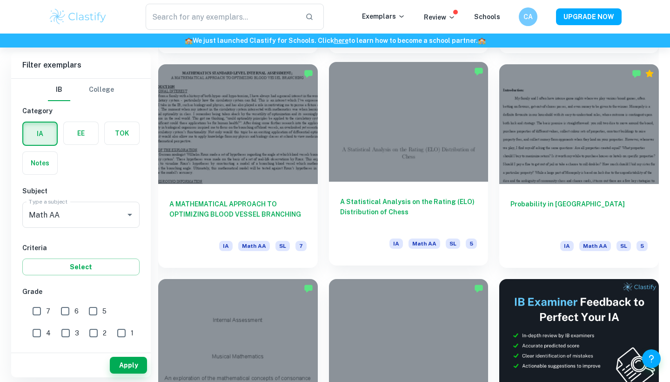
scroll to position [6902, 0]
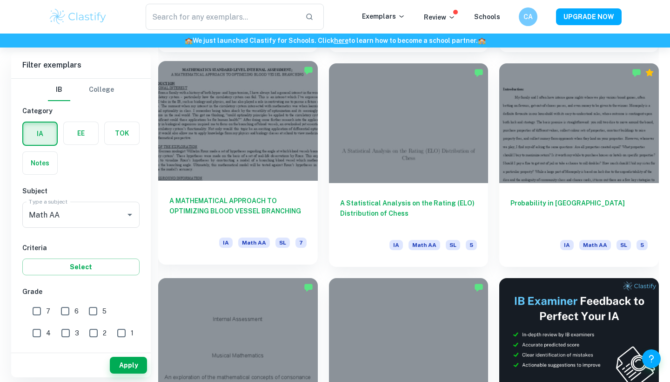
click at [265, 202] on h6 "A MATHEMATICAL APPROACH TO OPTIMIZING BLOOD VESSEL BRANCHING" at bounding box center [237, 210] width 137 height 31
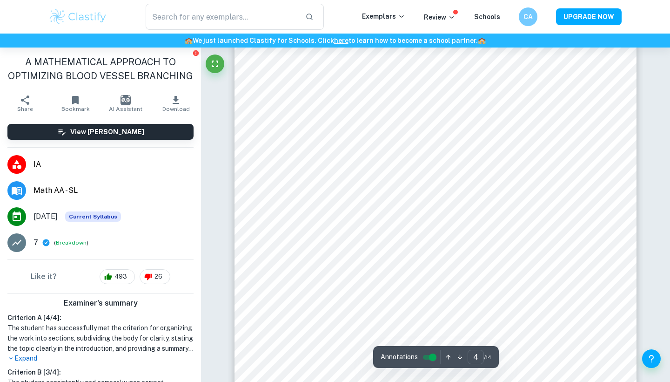
scroll to position [2088, 0]
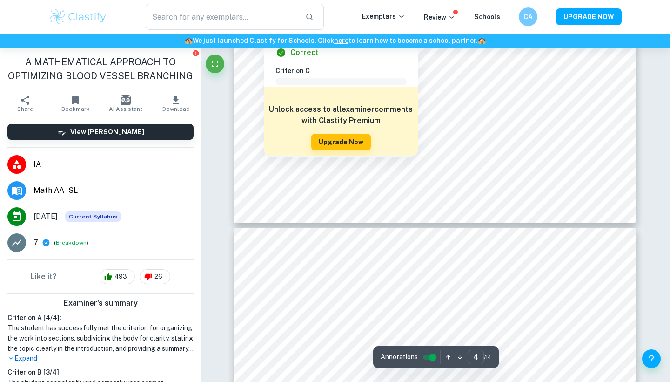
type input "5"
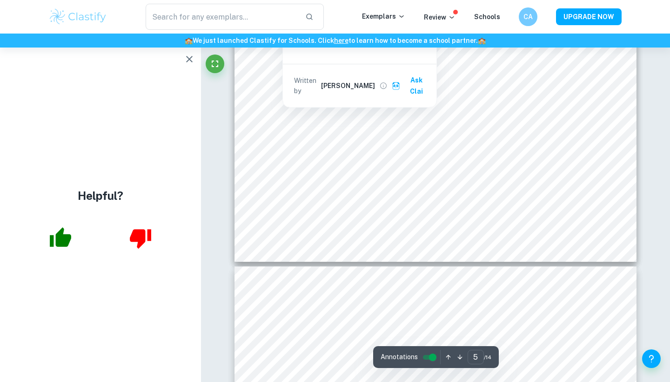
scroll to position [2789, 0]
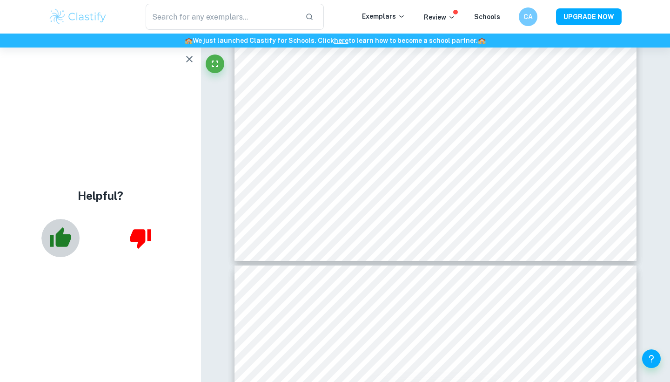
click at [57, 235] on icon "button" at bounding box center [60, 237] width 21 height 20
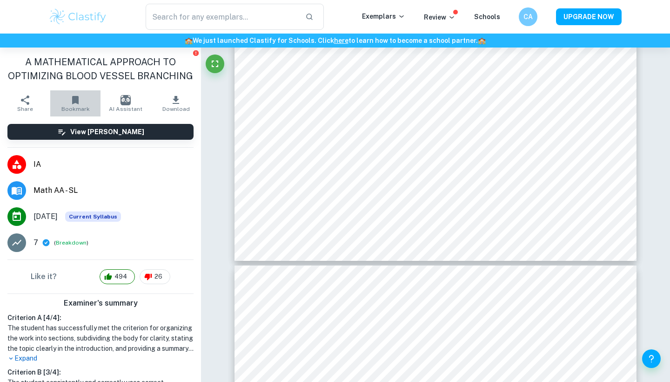
click at [76, 99] on icon "button" at bounding box center [75, 100] width 7 height 8
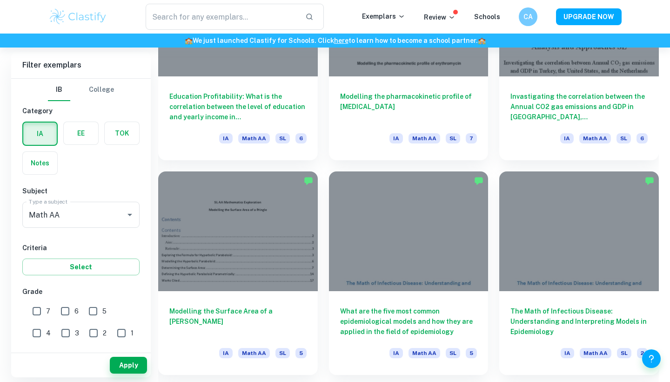
scroll to position [7918, 0]
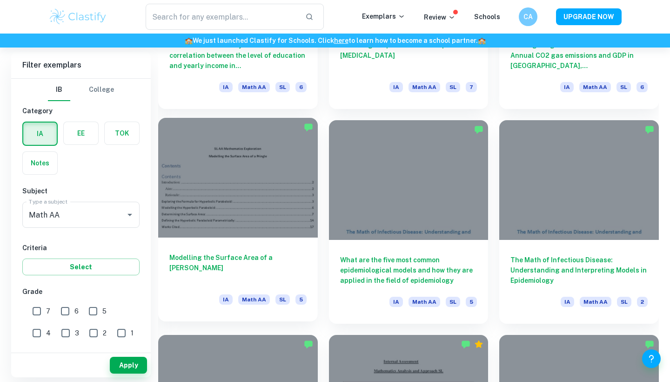
click at [266, 200] on div at bounding box center [238, 178] width 160 height 120
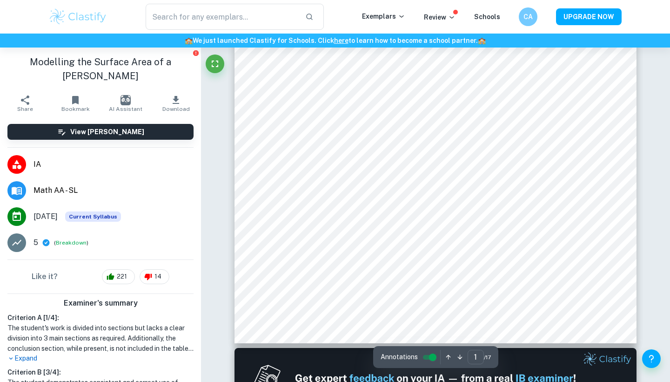
scroll to position [238, 0]
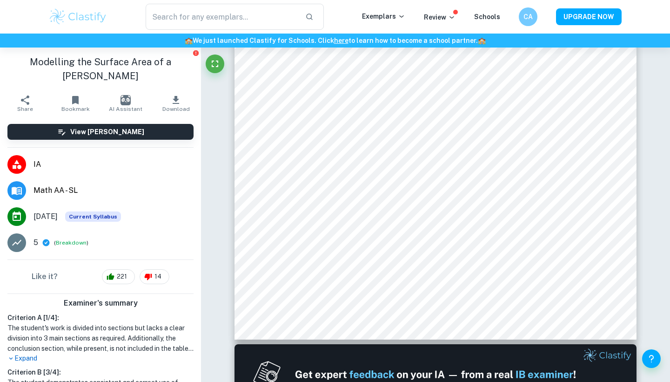
click at [75, 96] on icon "button" at bounding box center [75, 100] width 7 height 8
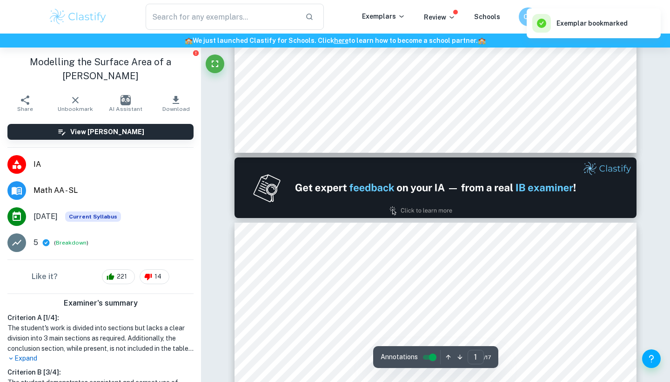
type input "2"
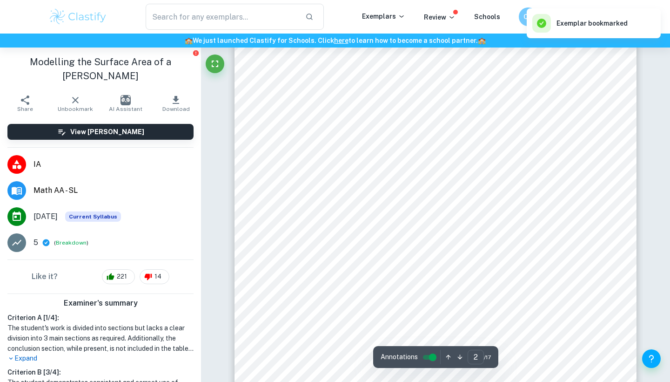
scroll to position [774, 0]
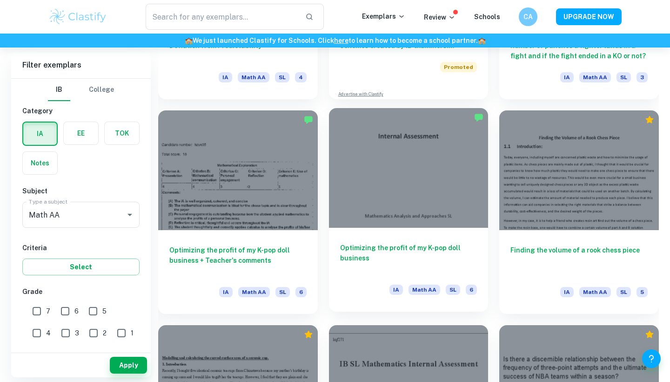
scroll to position [8788, 0]
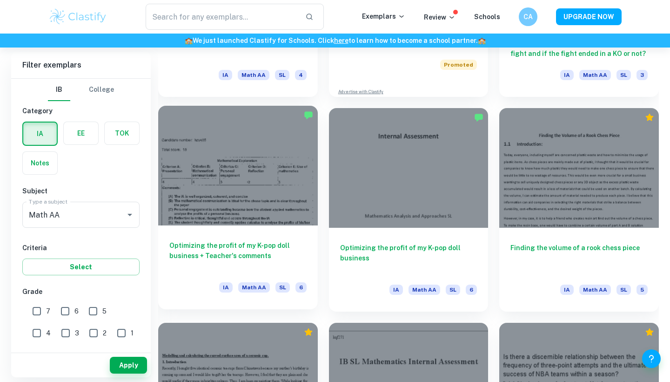
click at [249, 249] on h6 "Optimizing the profit of my K-pop doll business + Teacher's comments" at bounding box center [237, 255] width 137 height 31
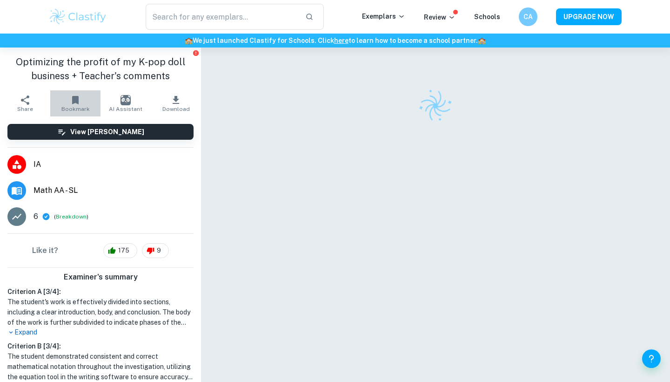
click at [75, 95] on icon "button" at bounding box center [75, 99] width 11 height 11
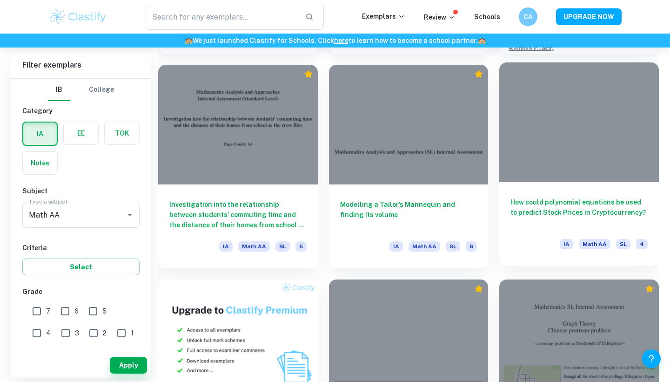
scroll to position [10764, 0]
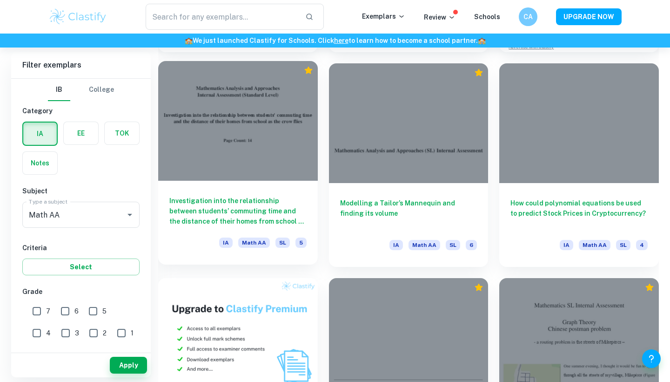
click at [292, 218] on h6 "Investigation into the relationship between students’ commuting time and the di…" at bounding box center [237, 210] width 137 height 31
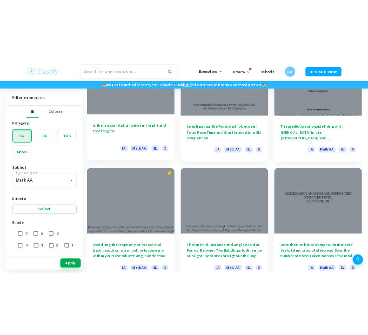
scroll to position [19219, 0]
